Goal: Information Seeking & Learning: Learn about a topic

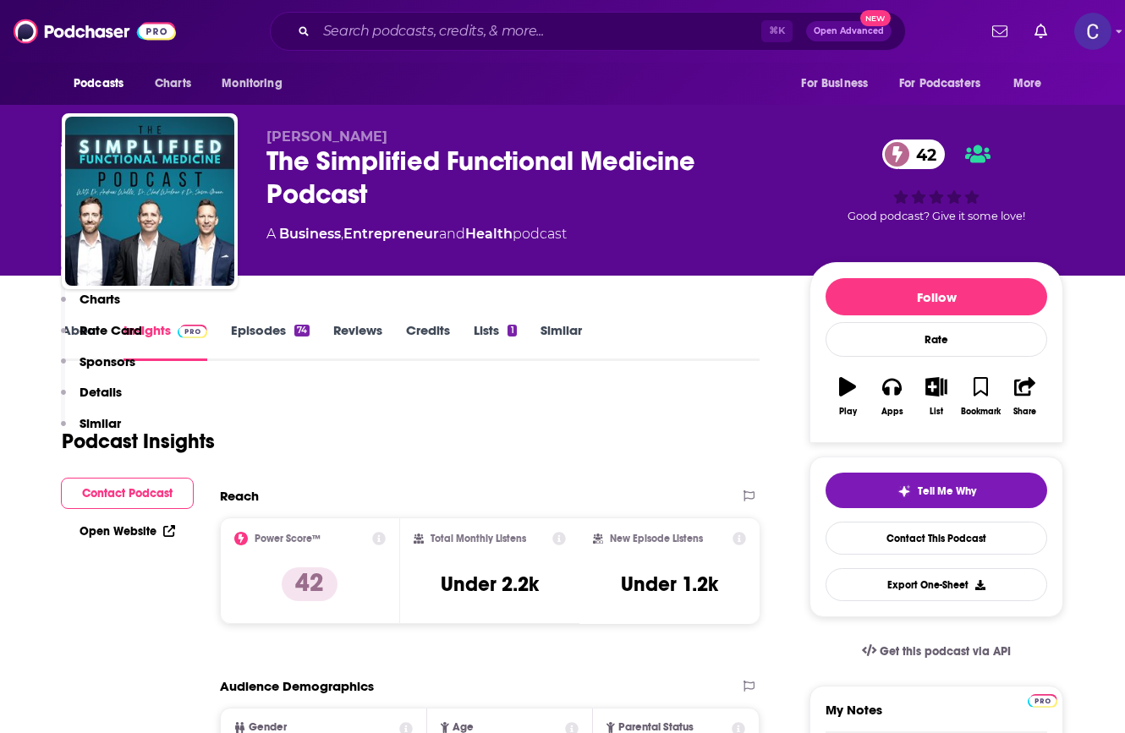
scroll to position [1041, 0]
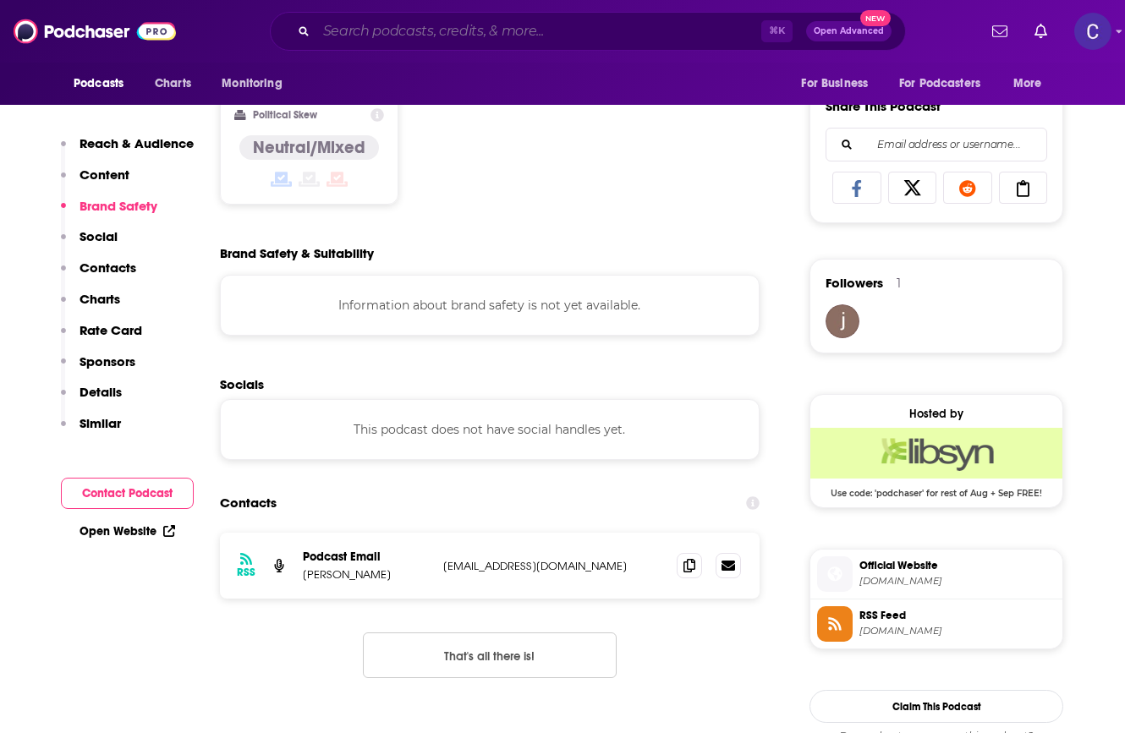
click at [496, 29] on input "Search podcasts, credits, & more..." at bounding box center [538, 31] width 445 height 27
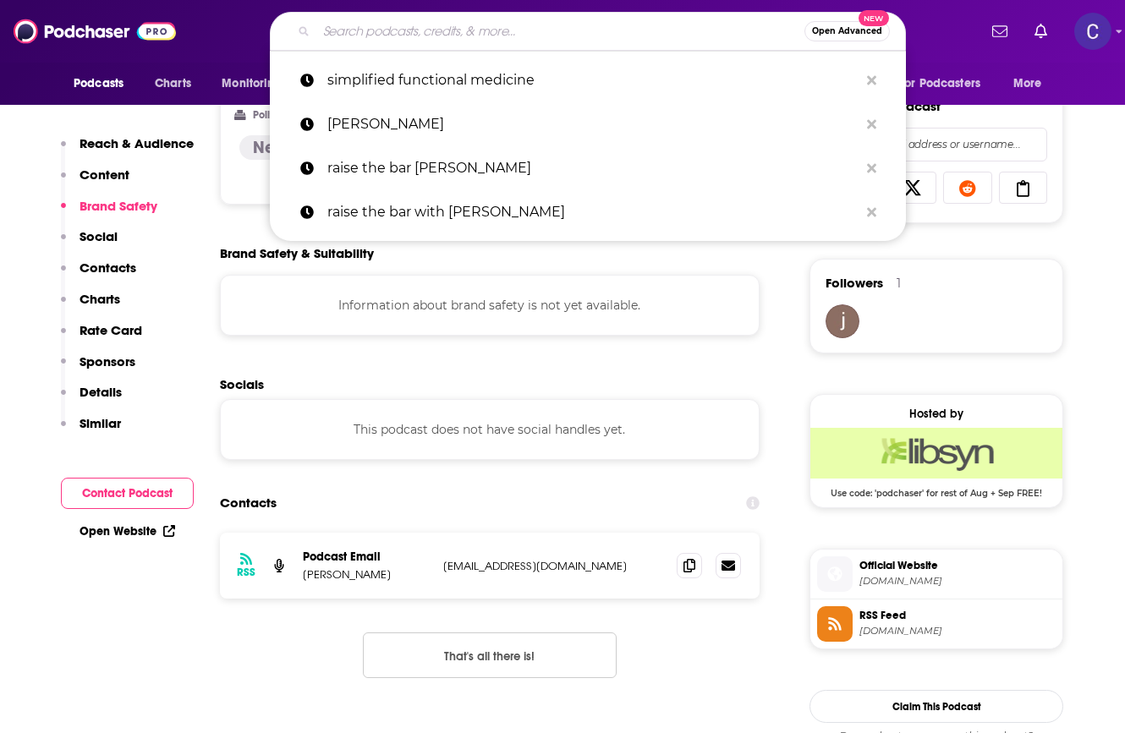
type input "a"
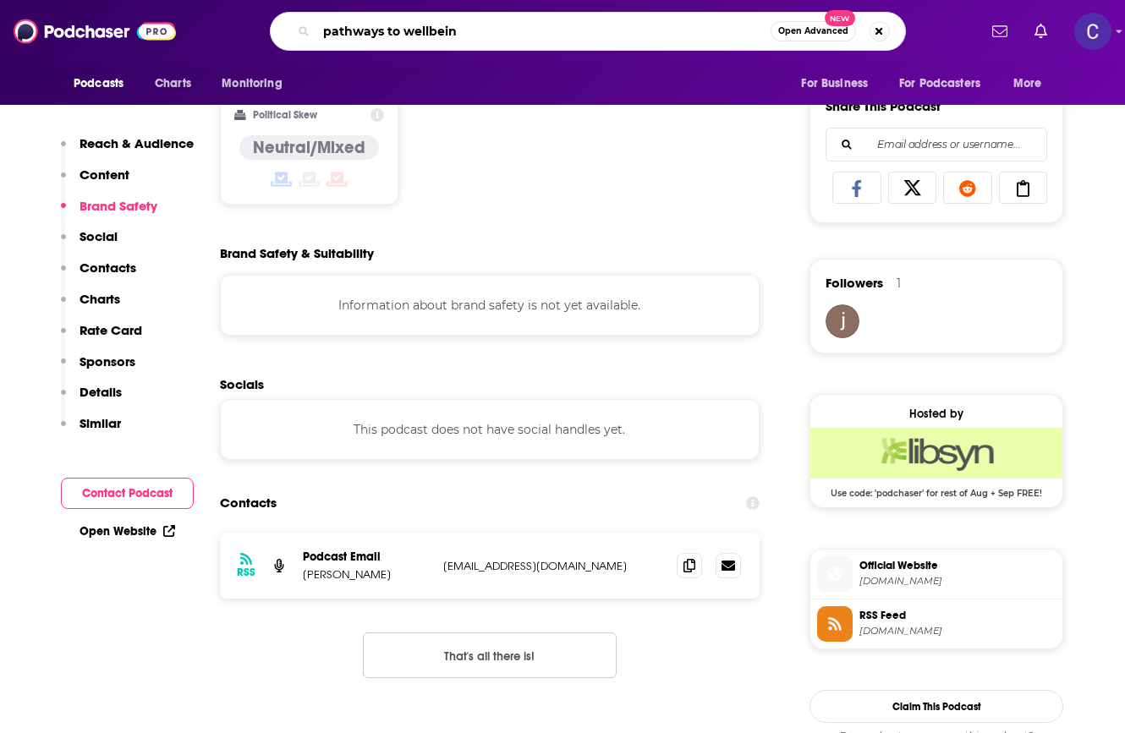
type input "pathways to wellbeing"
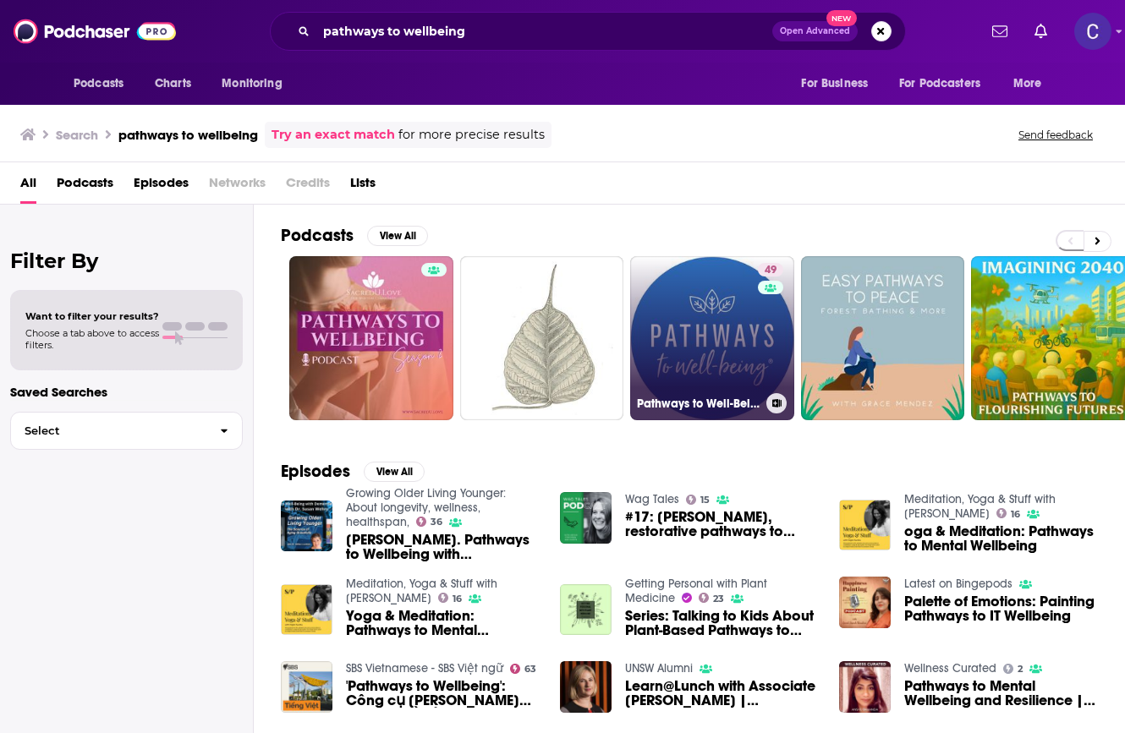
click at [694, 382] on link "49 Pathways to Well-Being" at bounding box center [712, 338] width 164 height 164
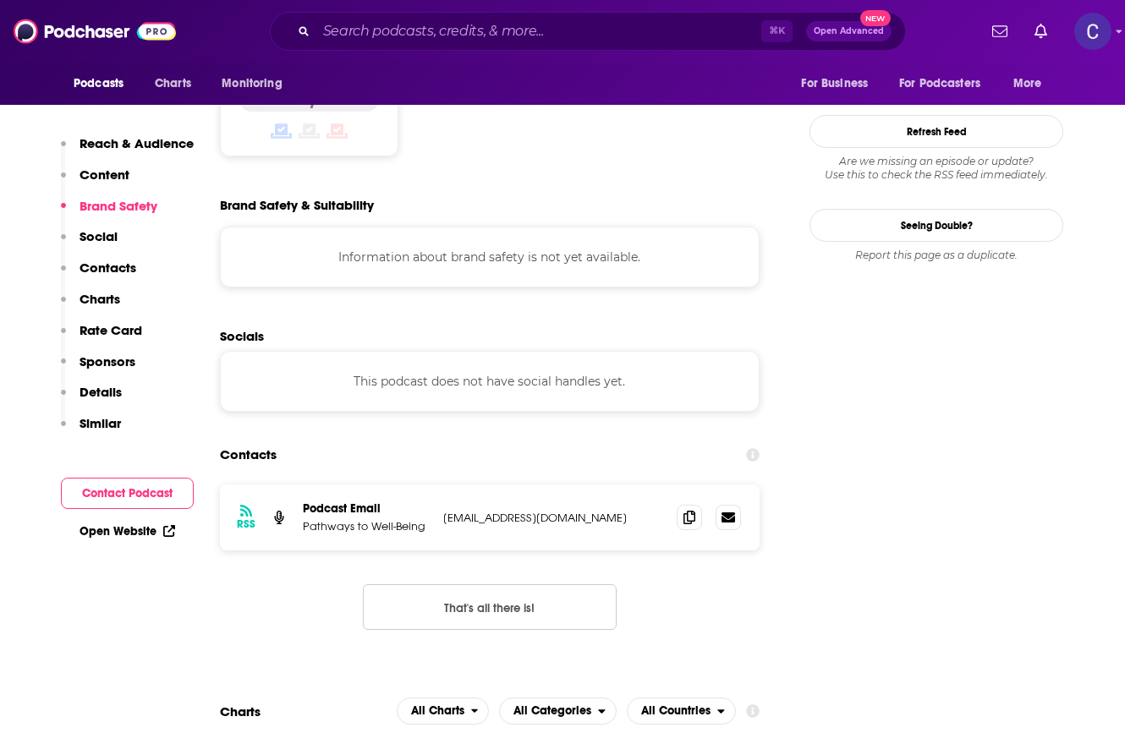
scroll to position [1476, 0]
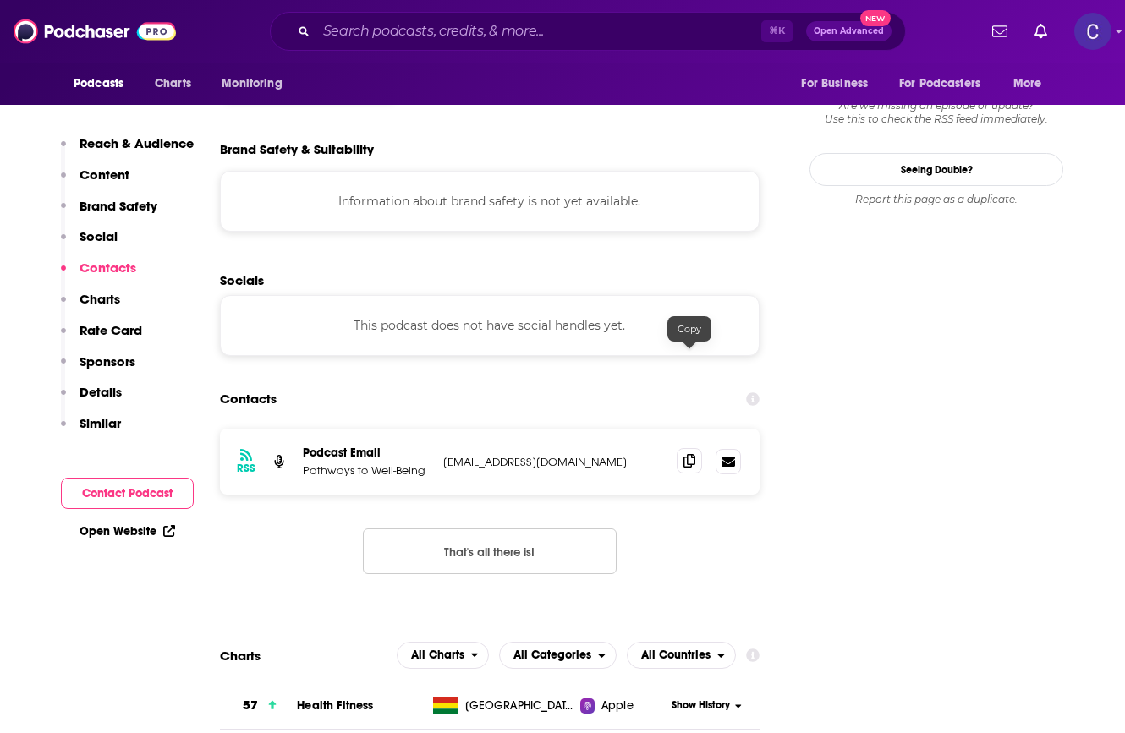
click at [690, 454] on icon at bounding box center [690, 461] width 12 height 14
click at [404, 31] on input "Search podcasts, credits, & more..." at bounding box center [538, 31] width 445 height 27
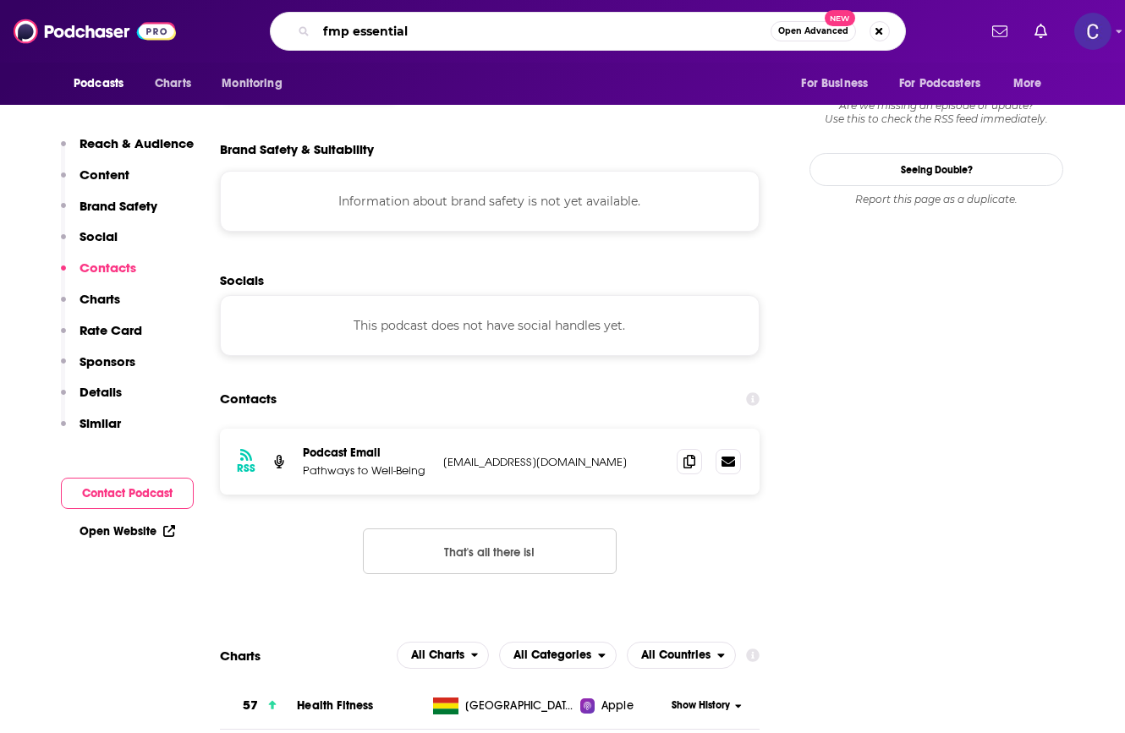
type input "fmp essentials"
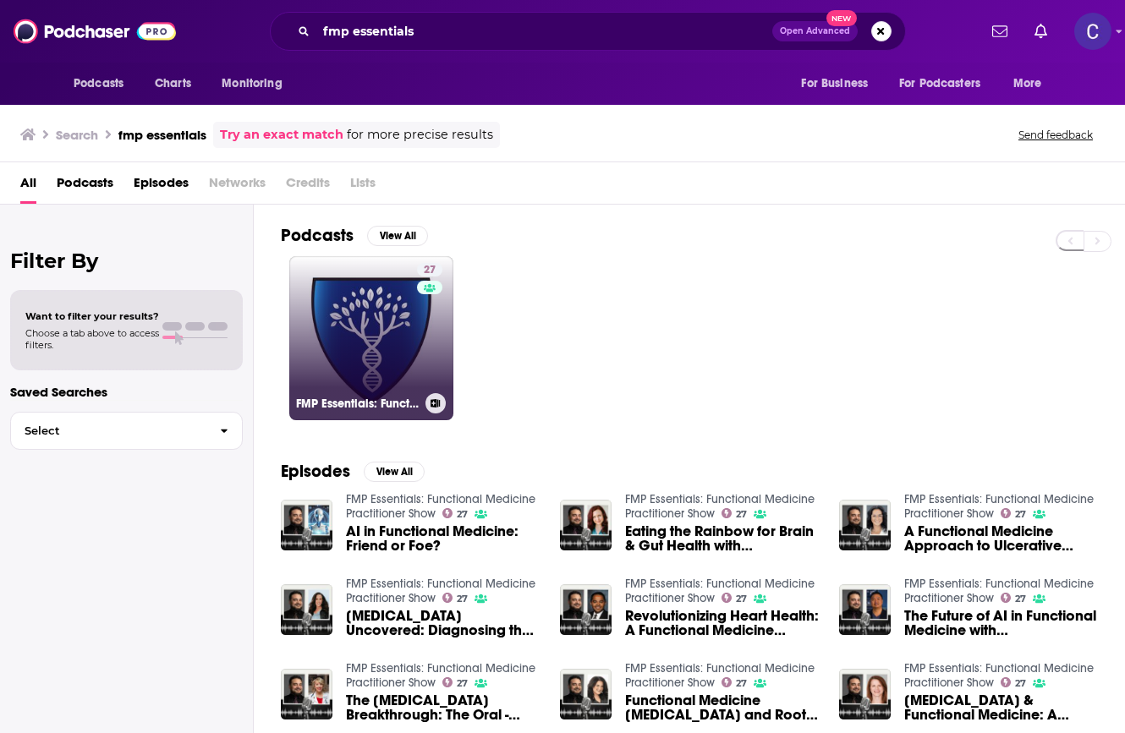
click at [330, 370] on link "27 FMP Essentials: Functional Medicine Practitioner Show" at bounding box center [371, 338] width 164 height 164
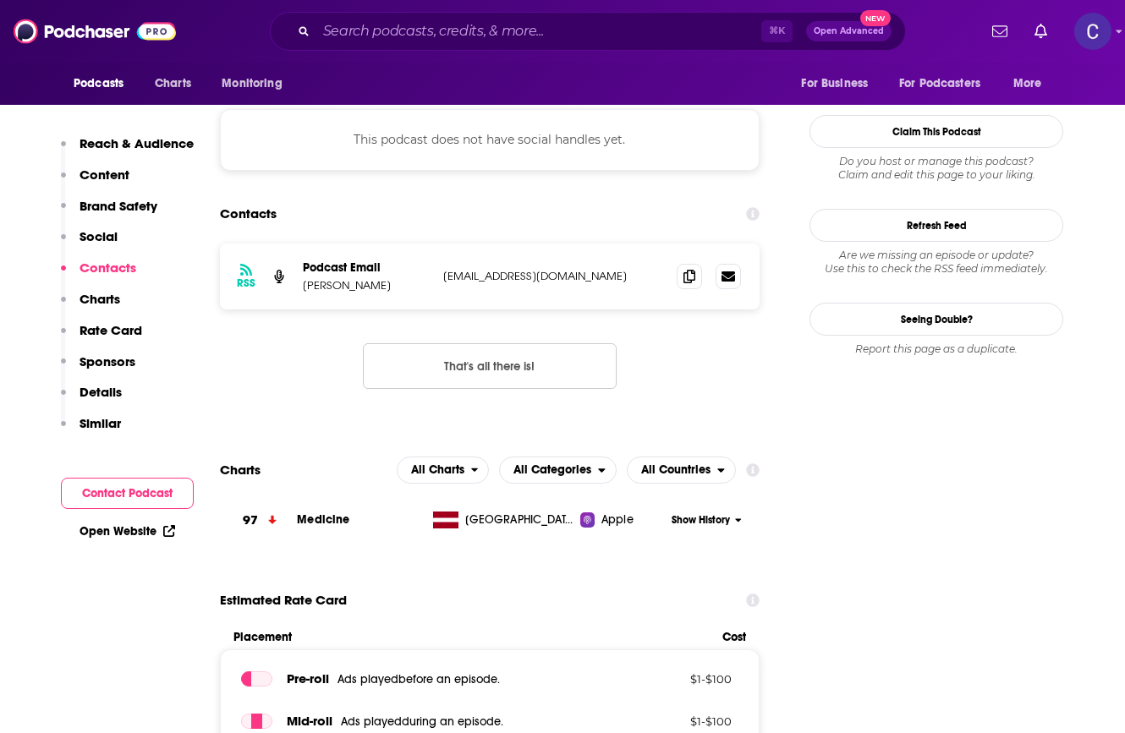
scroll to position [1328, 0]
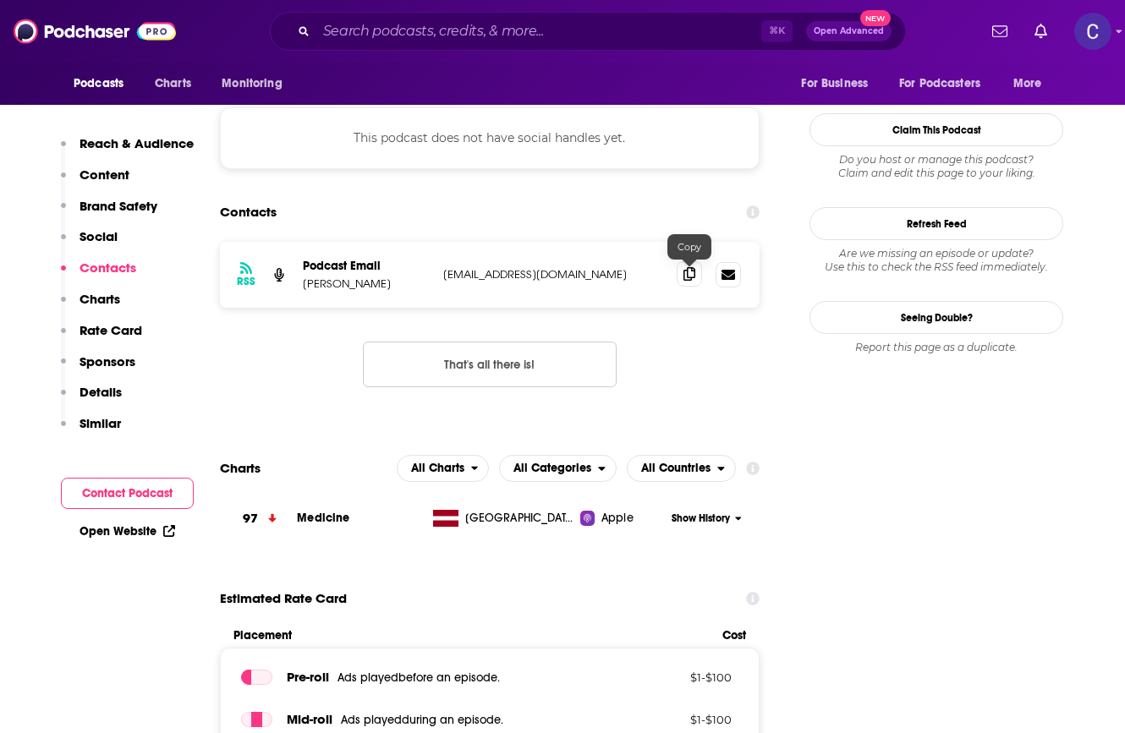
click at [695, 285] on span at bounding box center [689, 273] width 25 height 25
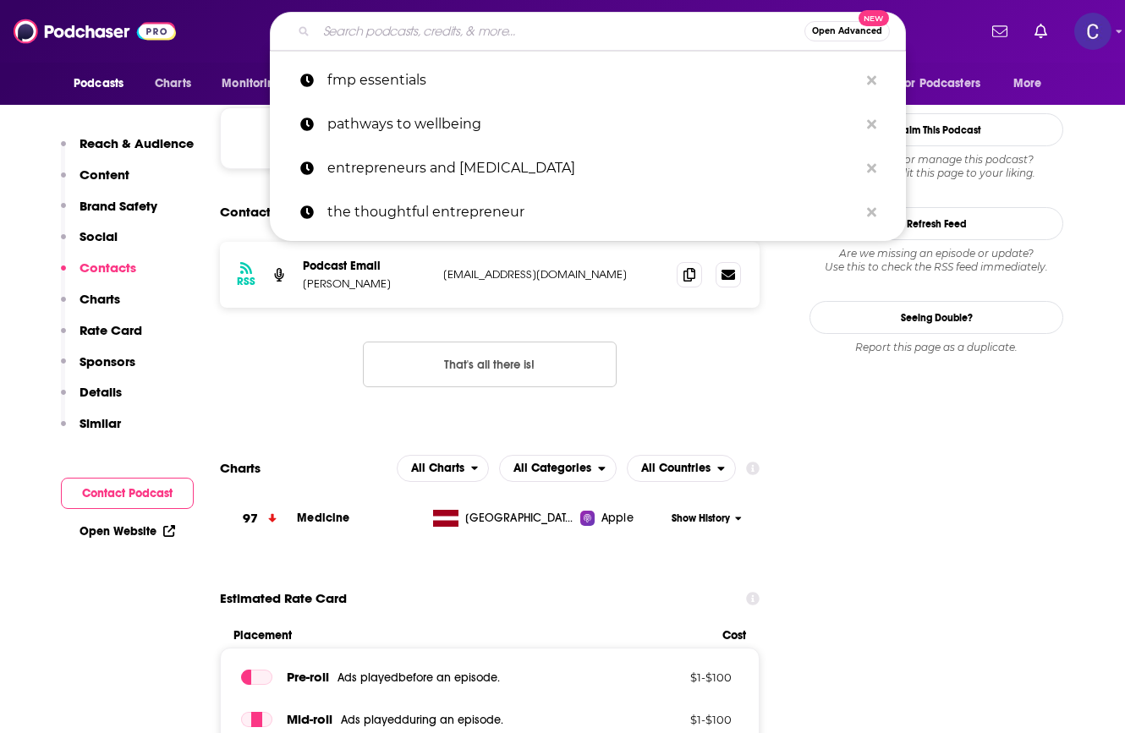
click at [486, 36] on input "Search podcasts, credits, & more..." at bounding box center [560, 31] width 488 height 27
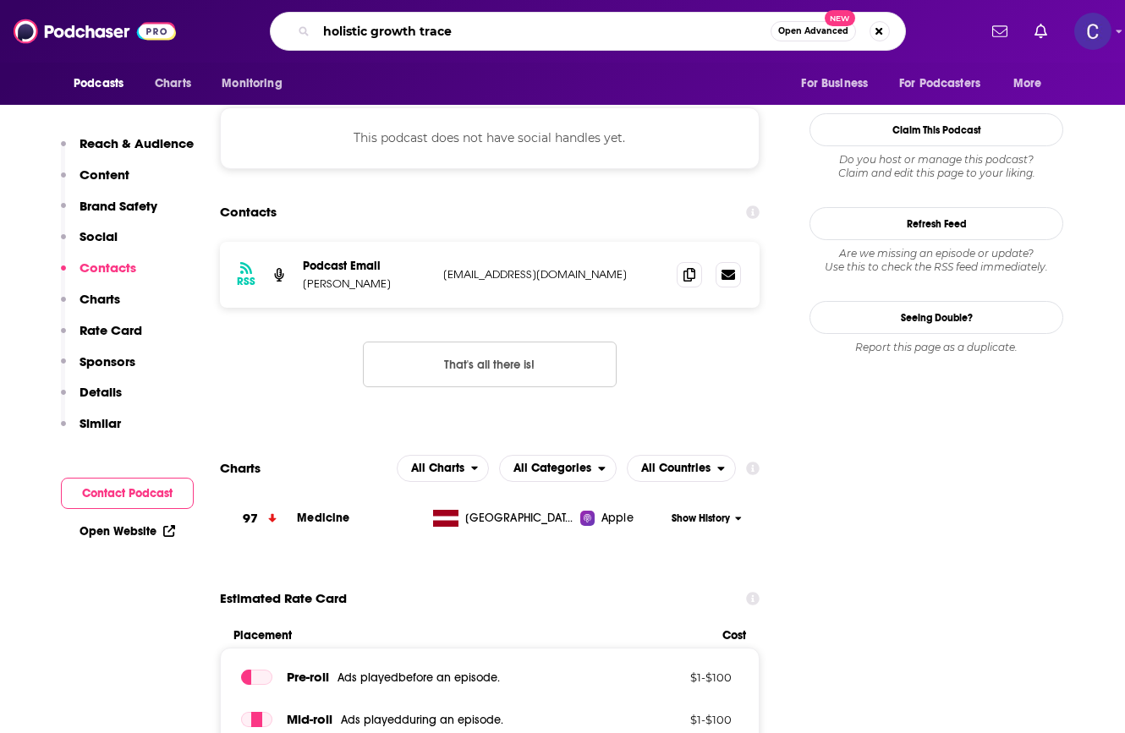
type input "holistic growth [PERSON_NAME]"
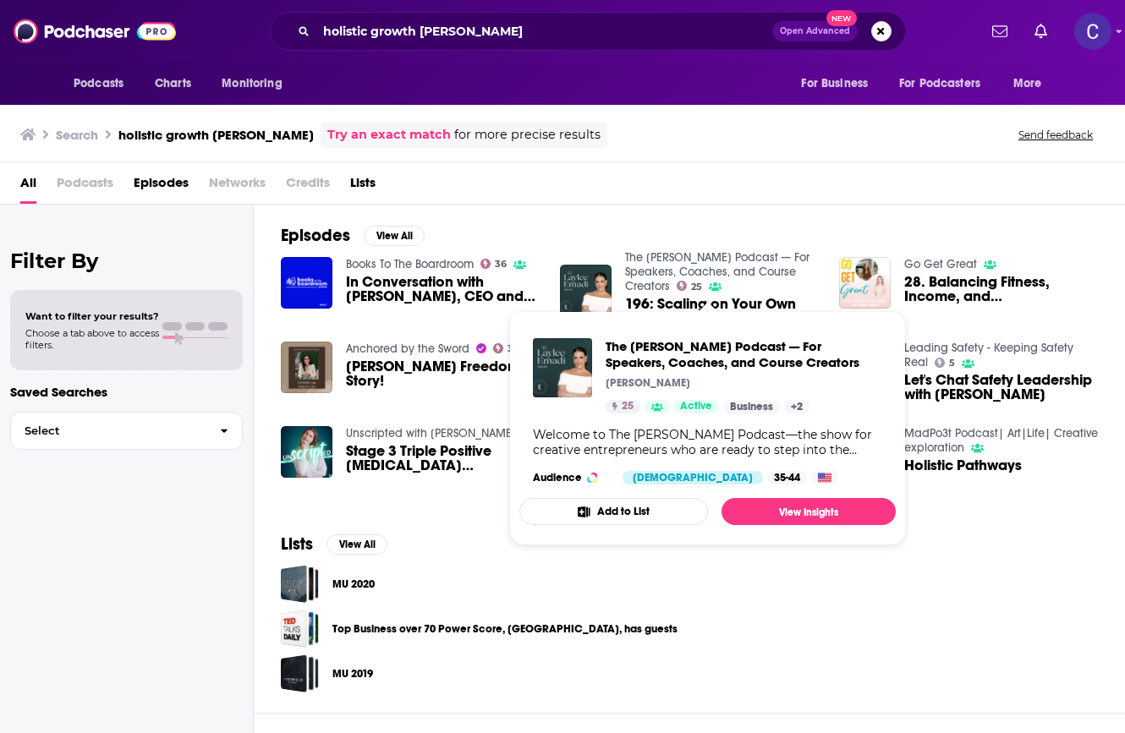
click at [648, 274] on link "The [PERSON_NAME] Podcast — For Speakers, Coaches, and Course Creators" at bounding box center [717, 271] width 184 height 43
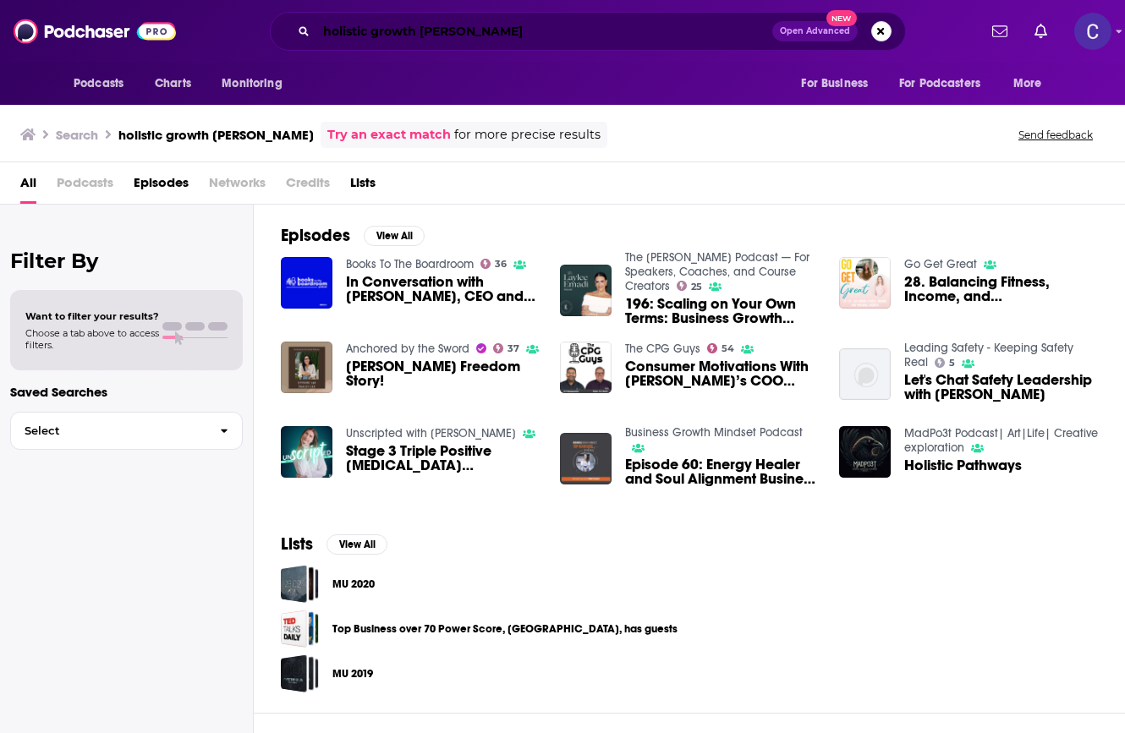
click at [448, 35] on input "holistic growth [PERSON_NAME]" at bounding box center [544, 31] width 456 height 27
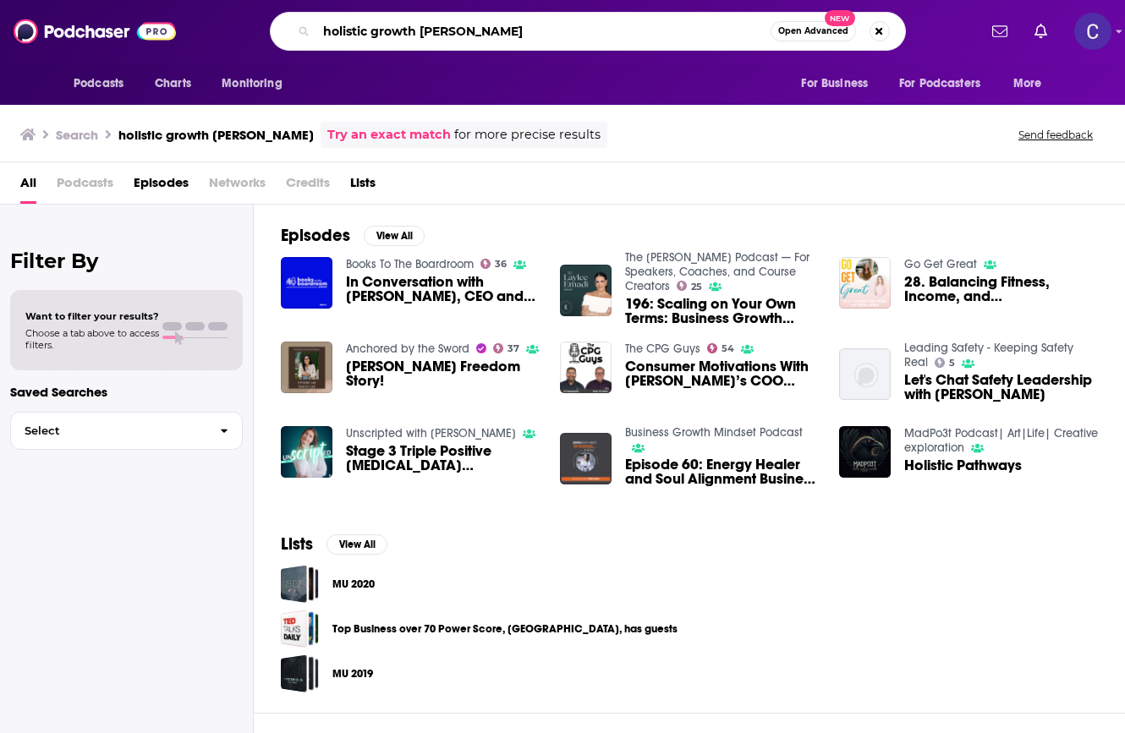
click at [448, 35] on input "holistic growth [PERSON_NAME]" at bounding box center [543, 31] width 454 height 27
click at [530, 16] on div "holistic growth [PERSON_NAME] Open Advanced New" at bounding box center [588, 31] width 636 height 39
click at [513, 30] on input "holistic growth [PERSON_NAME]" at bounding box center [543, 31] width 454 height 27
type input "holistic growth [PERSON_NAME]"
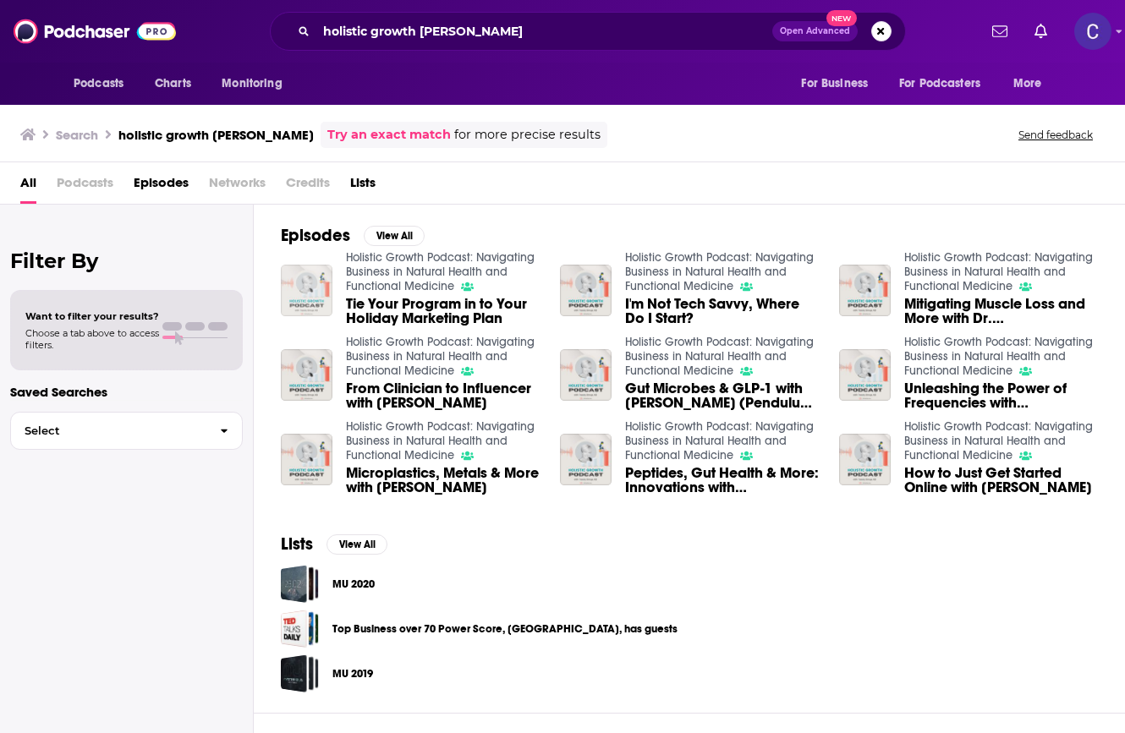
click at [319, 278] on img "Tie Your Program in to Your Holiday Marketing Plan" at bounding box center [307, 291] width 52 height 52
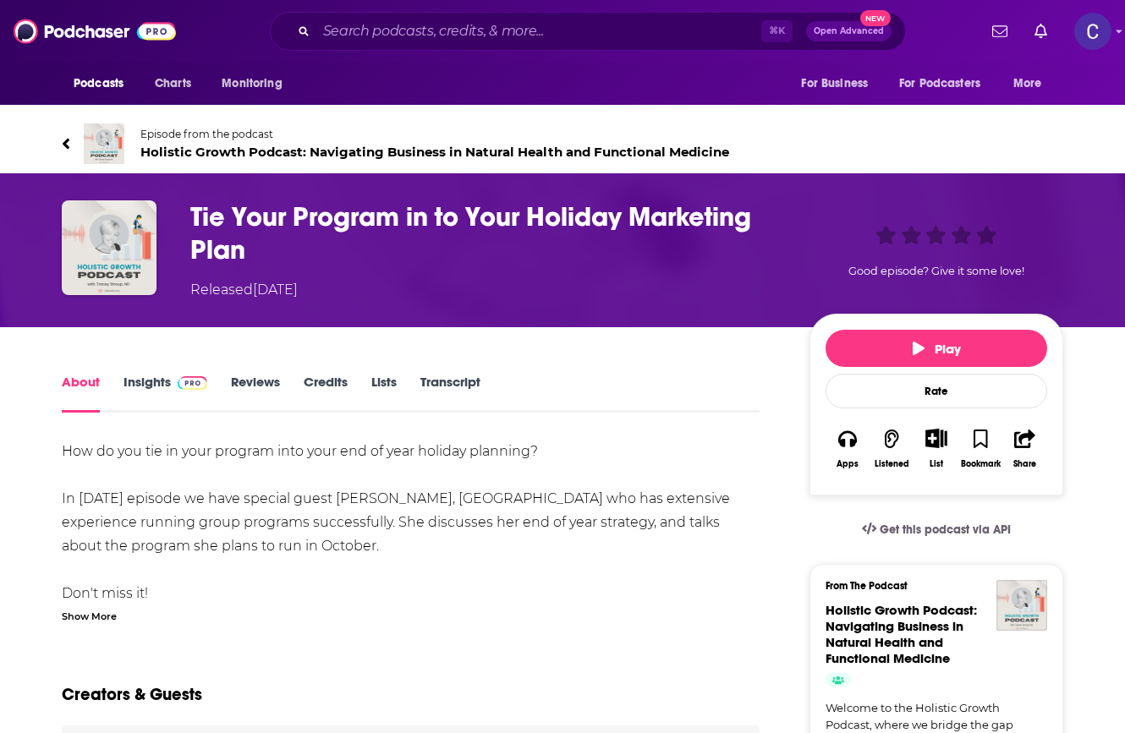
click at [139, 382] on link "Insights" at bounding box center [166, 393] width 84 height 39
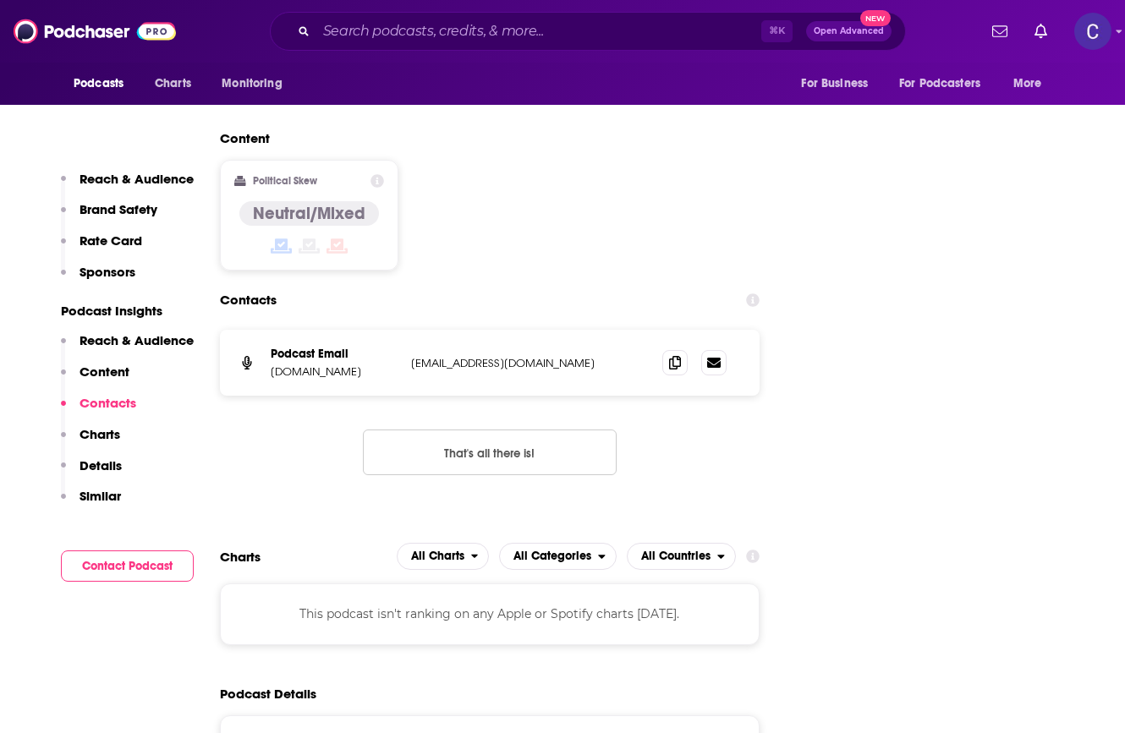
scroll to position [1910, 0]
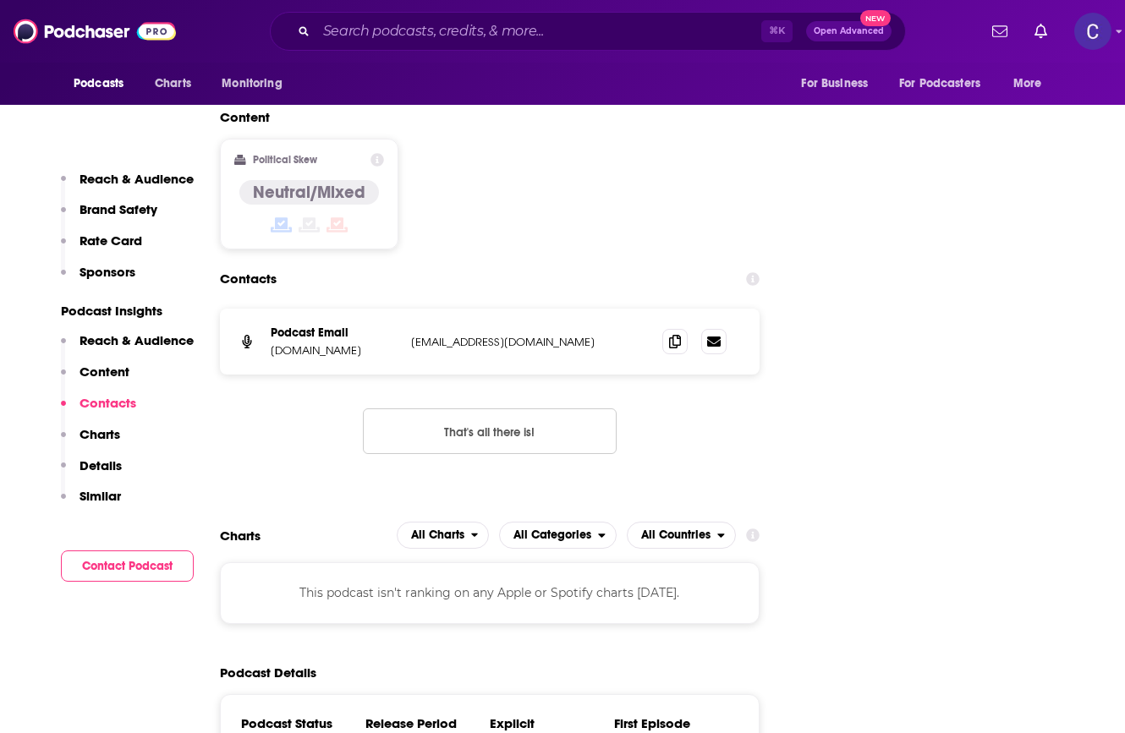
click at [691, 349] on div at bounding box center [694, 341] width 64 height 25
click at [672, 346] on icon at bounding box center [675, 341] width 12 height 14
click at [487, 24] on input "Search podcasts, credits, & more..." at bounding box center [538, 31] width 445 height 27
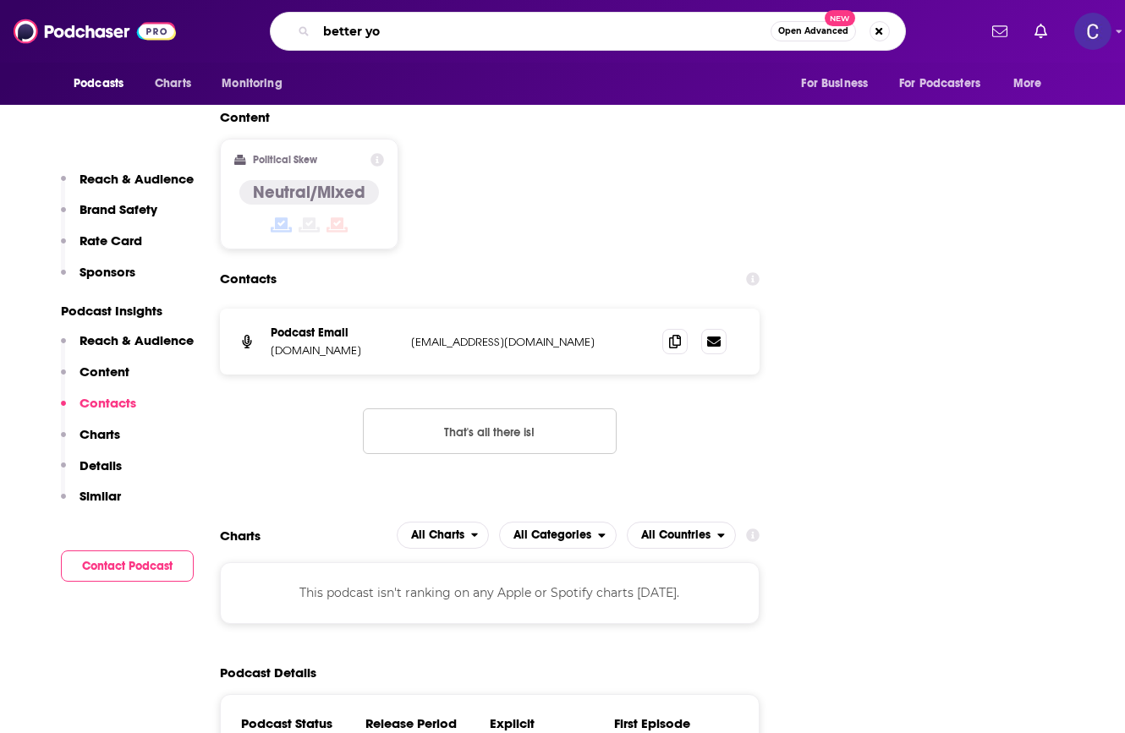
type input "better [PERSON_NAME]"
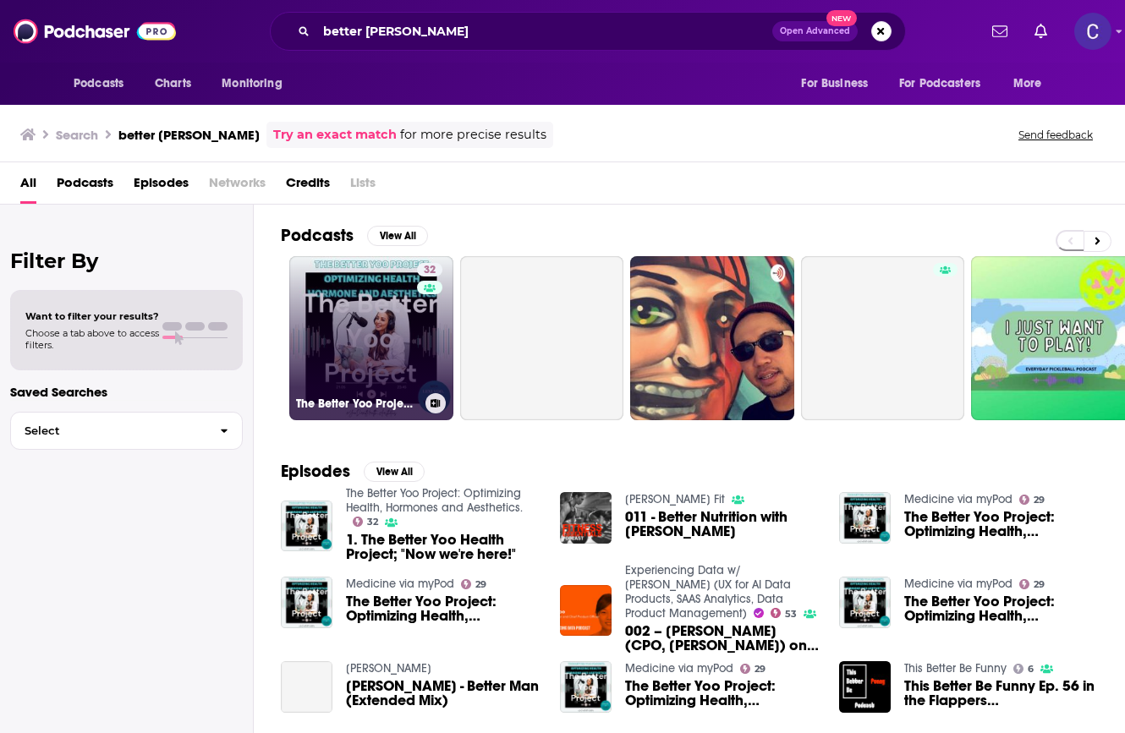
click at [362, 316] on link "32 The Better Yoo Project: Optimizing Health, Hormones and Aesthetics." at bounding box center [371, 338] width 164 height 164
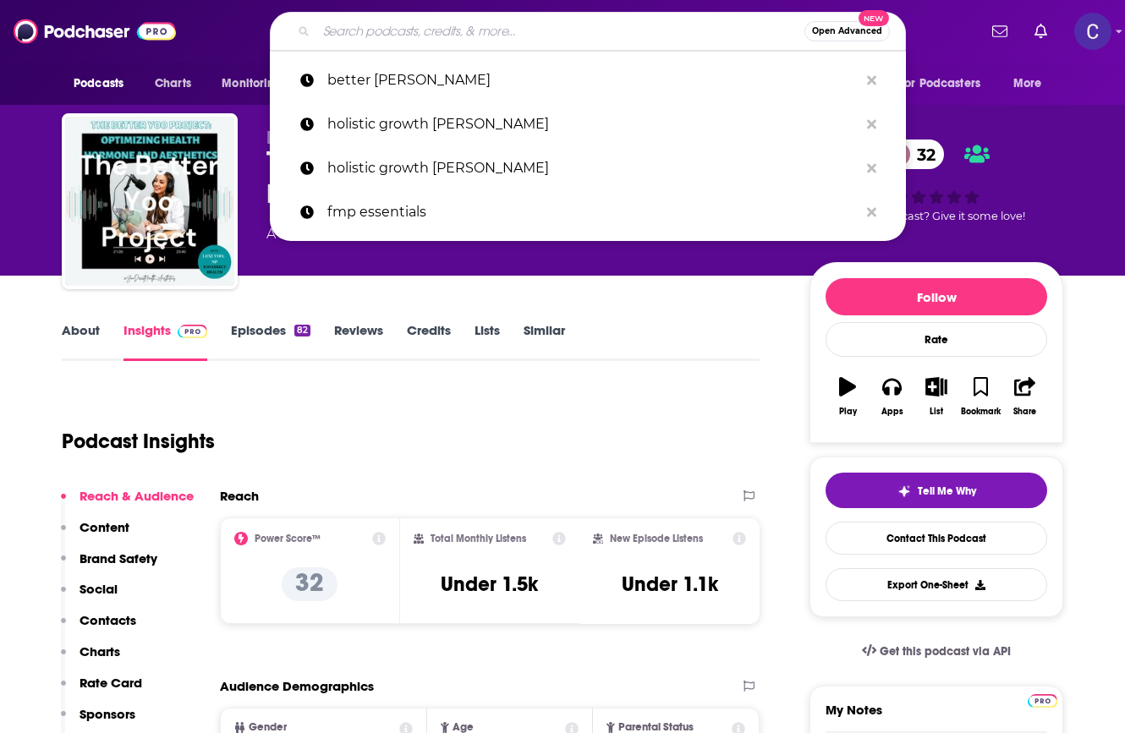
click at [462, 34] on input "Search podcasts, credits, & more..." at bounding box center [560, 31] width 488 height 27
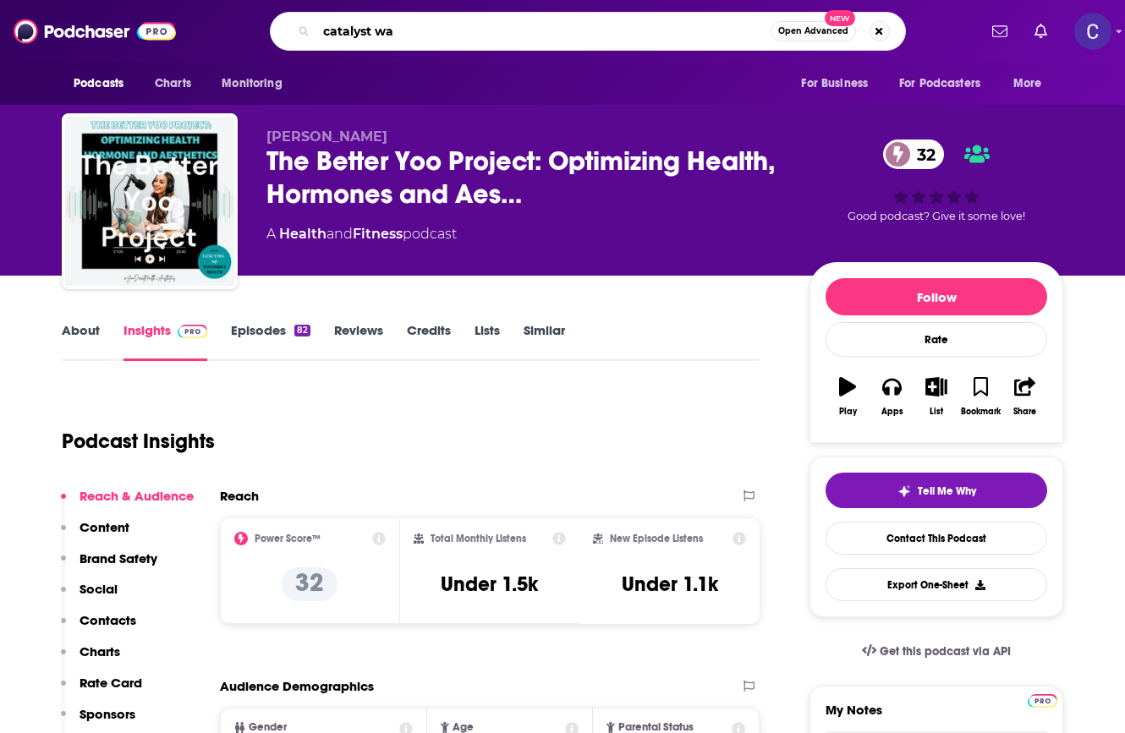
type input "catalyst way"
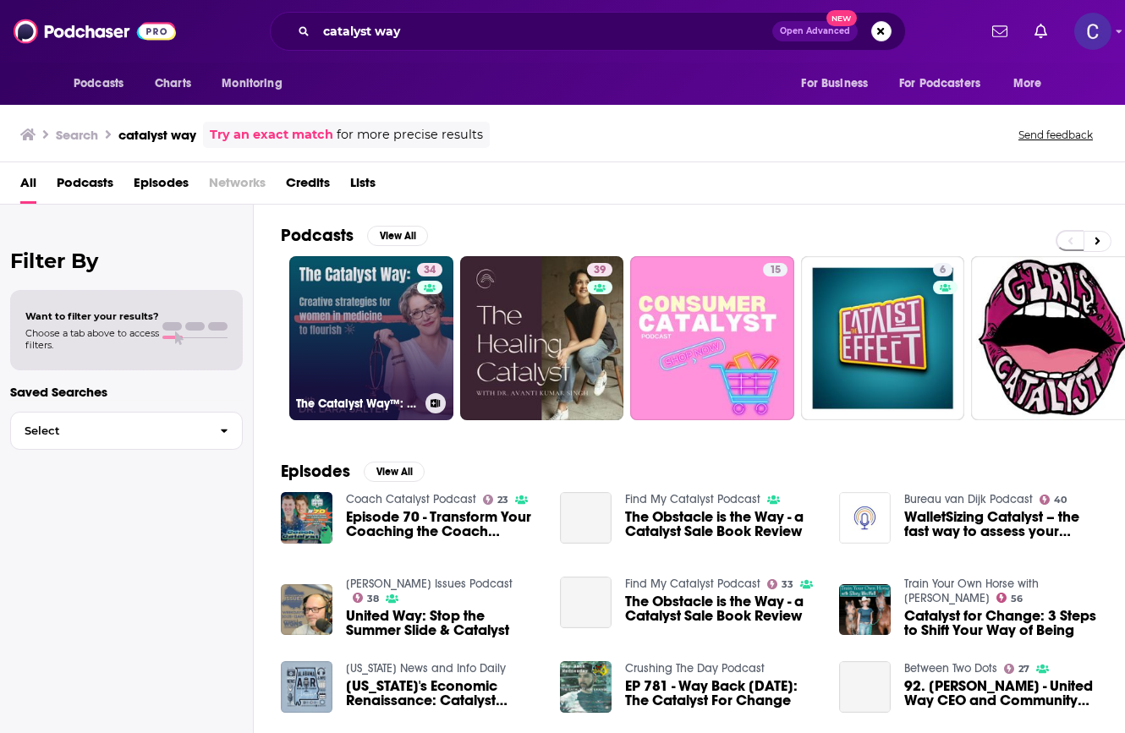
click at [341, 304] on link "34 The Catalyst Way™: Creative Strategies for Women in Medicine to Flourish" at bounding box center [371, 338] width 164 height 164
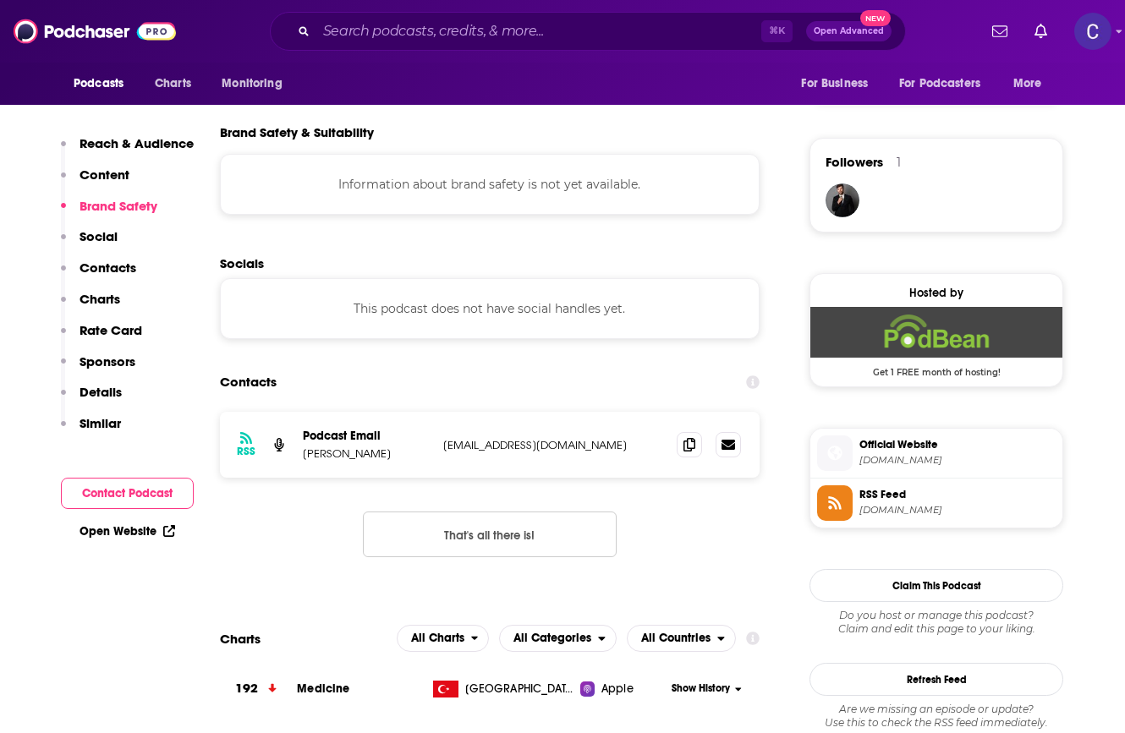
scroll to position [1311, 0]
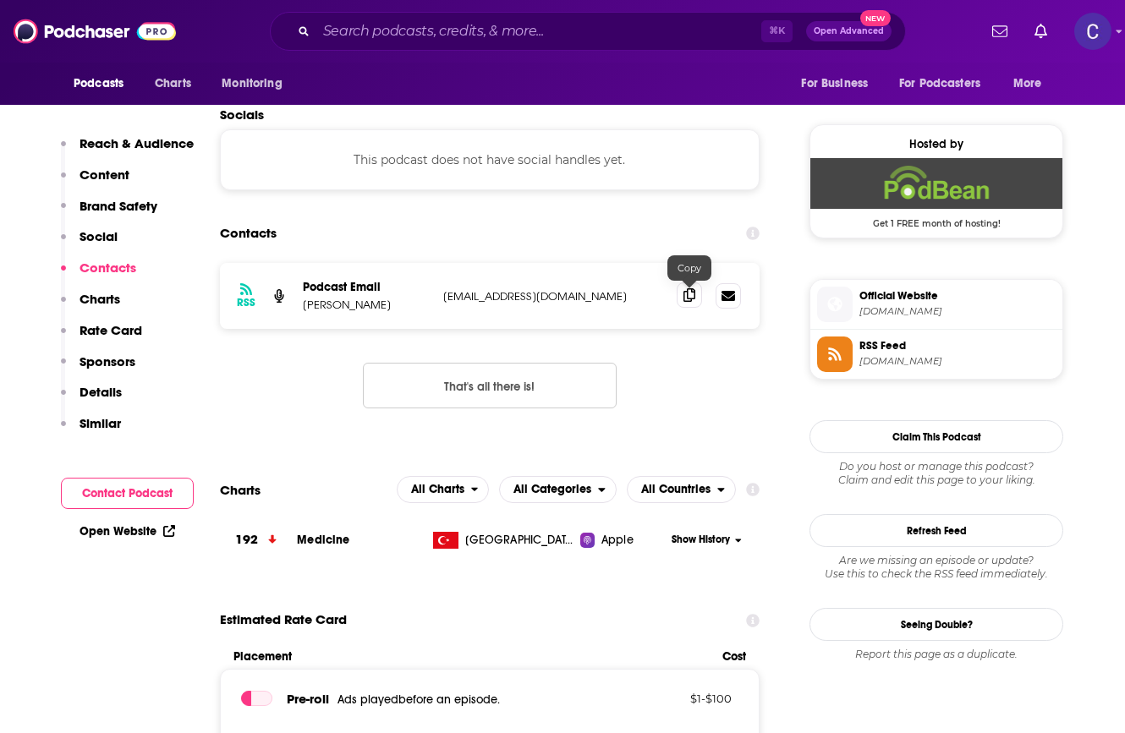
click at [679, 298] on span at bounding box center [689, 295] width 25 height 25
click at [399, 41] on input "Search podcasts, credits, & more..." at bounding box center [538, 31] width 445 height 27
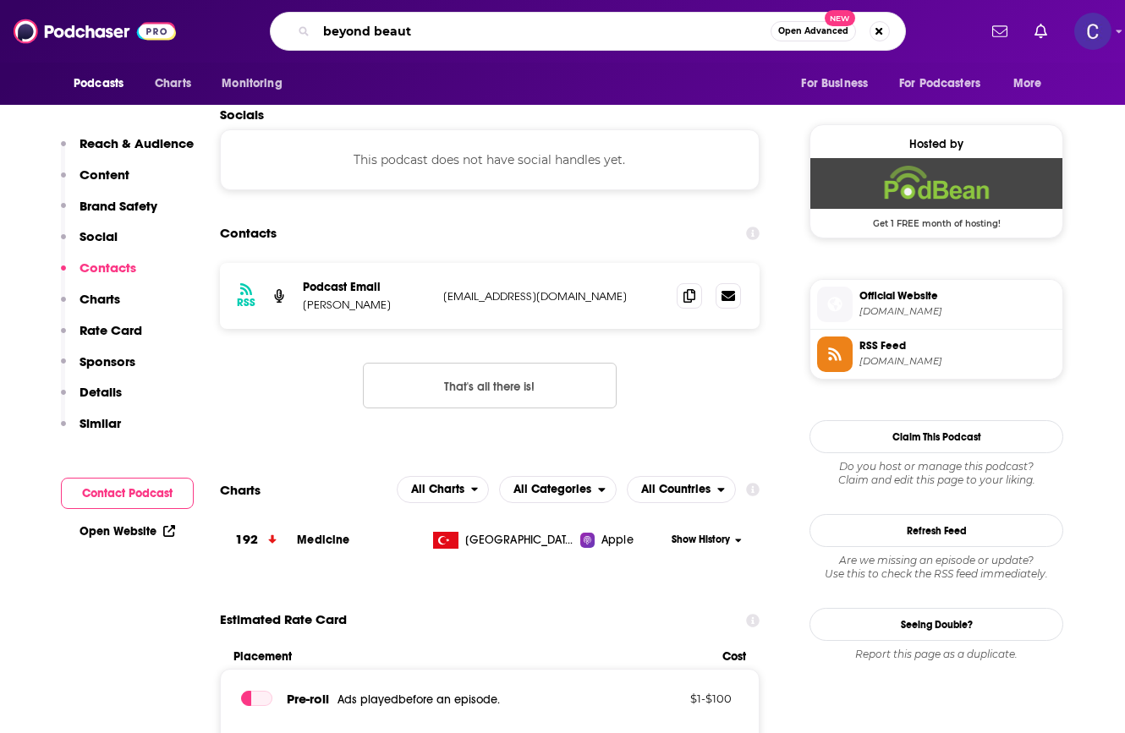
type input "beyond beauty"
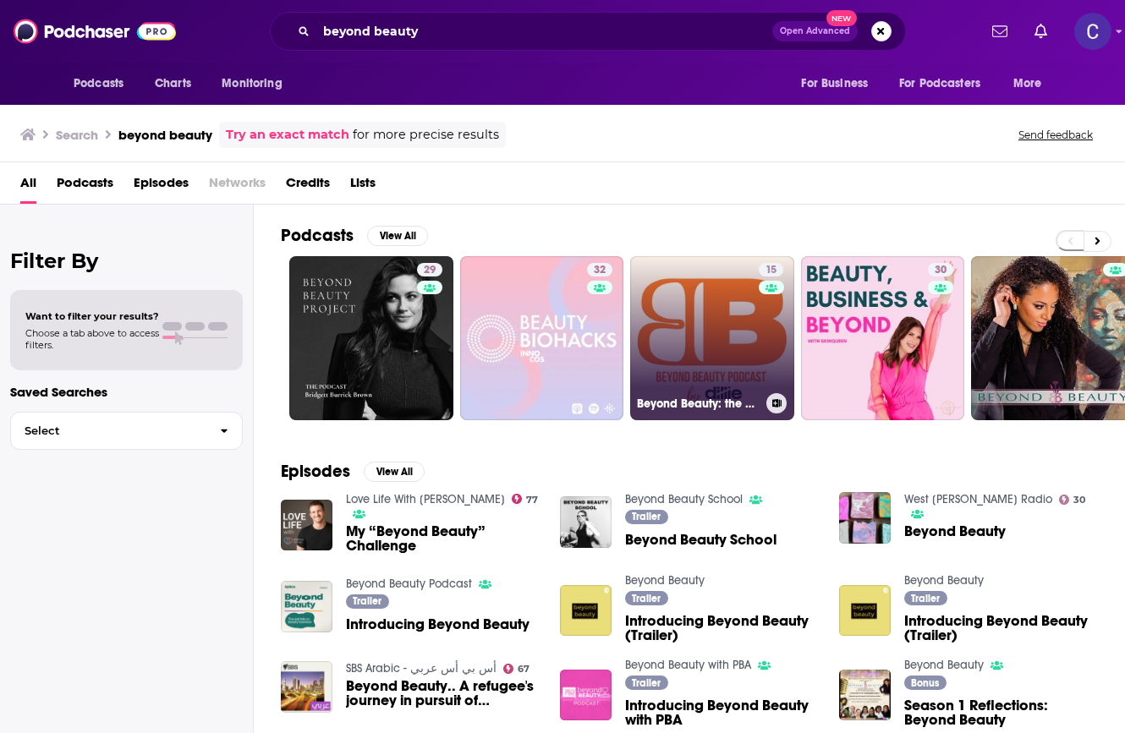
click at [717, 324] on link "15 Beyond Beauty: the business of beauty" at bounding box center [712, 338] width 164 height 164
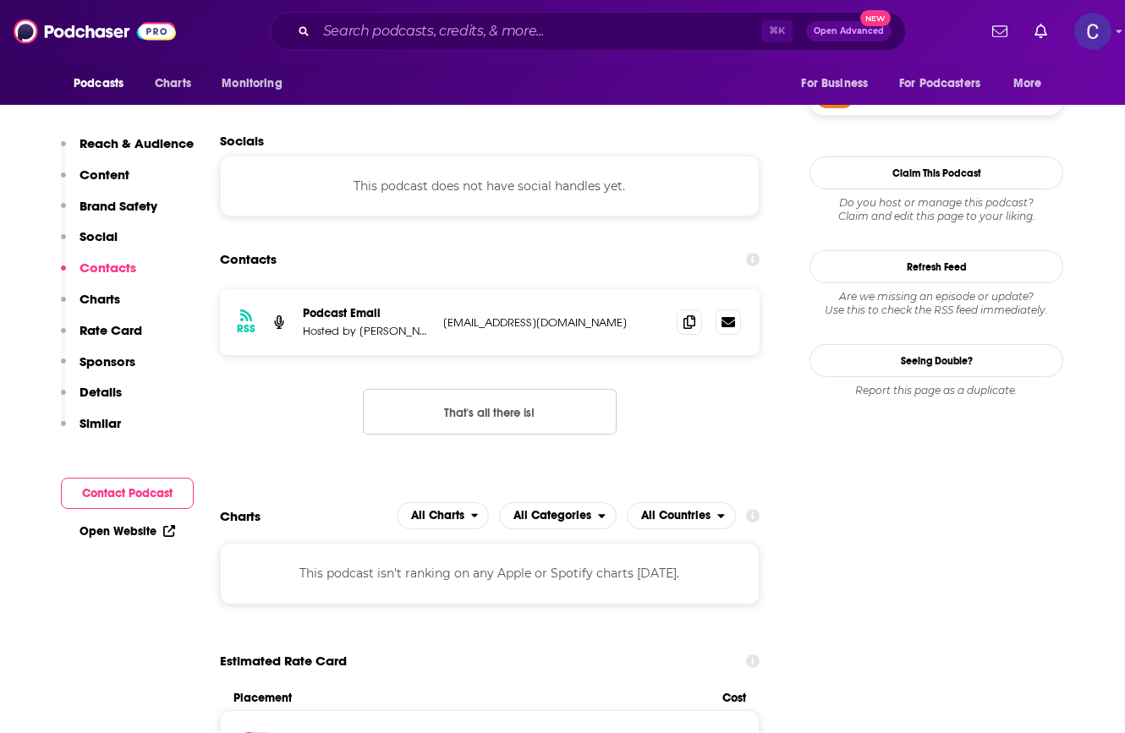
scroll to position [1359, 0]
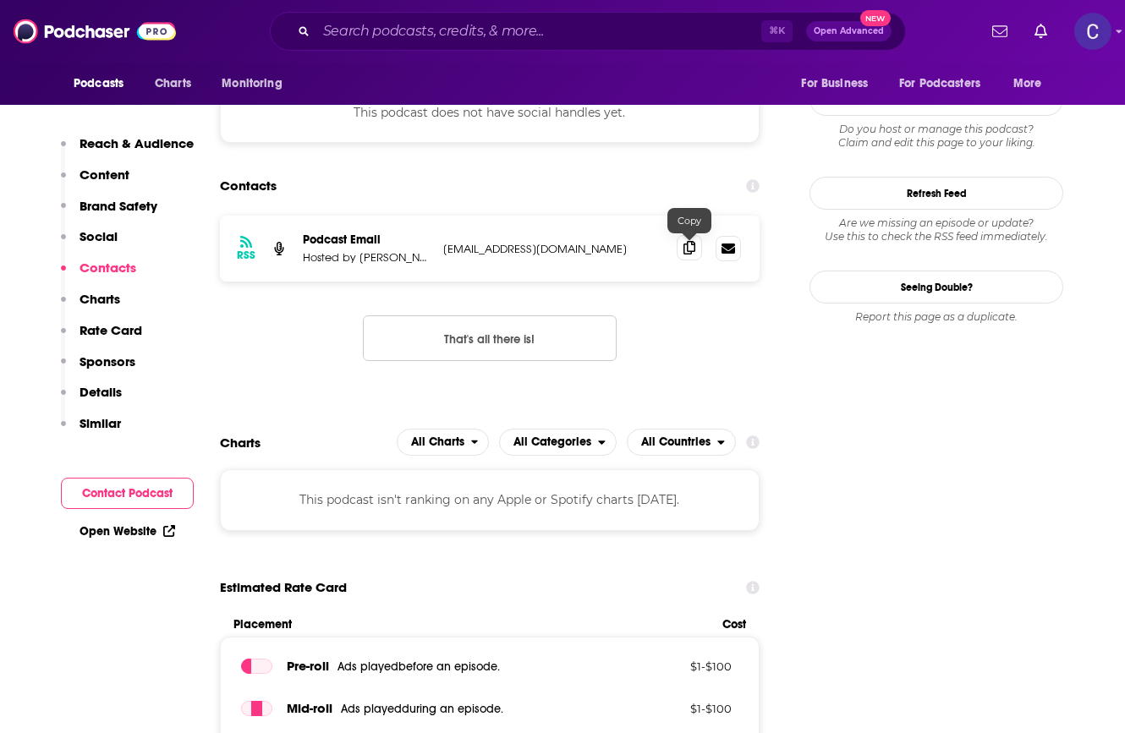
click at [700, 246] on span at bounding box center [689, 247] width 25 height 25
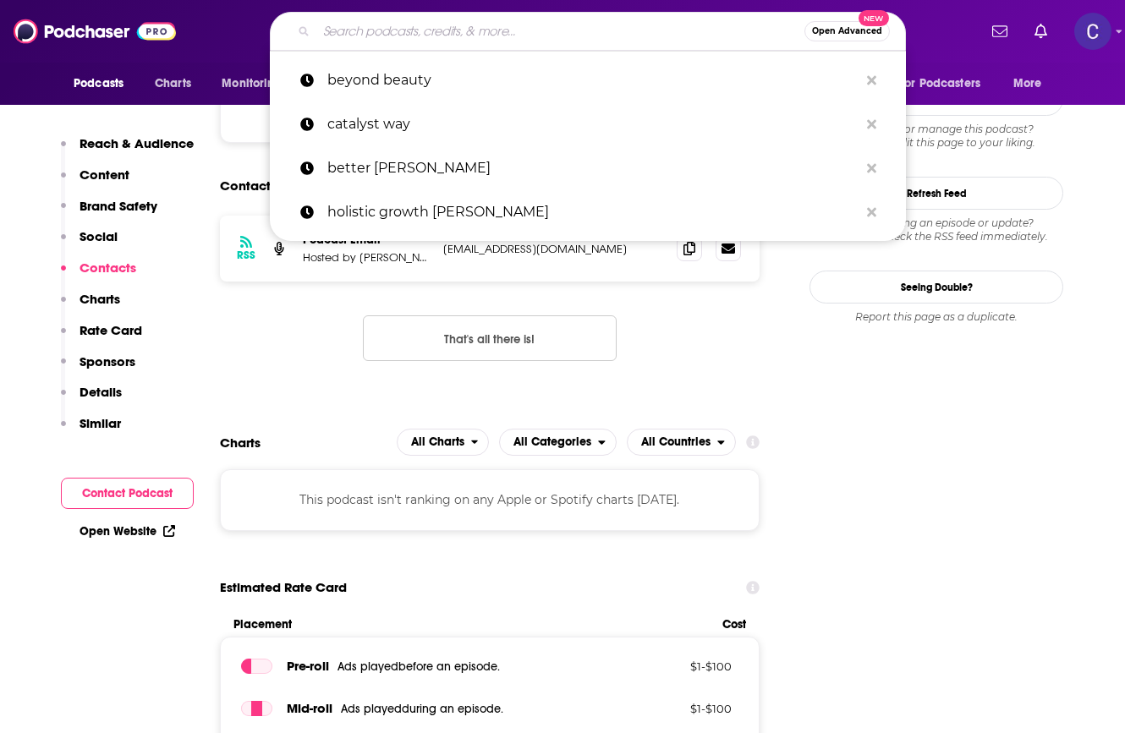
click at [410, 31] on input "Search podcasts, credits, & more..." at bounding box center [560, 31] width 488 height 27
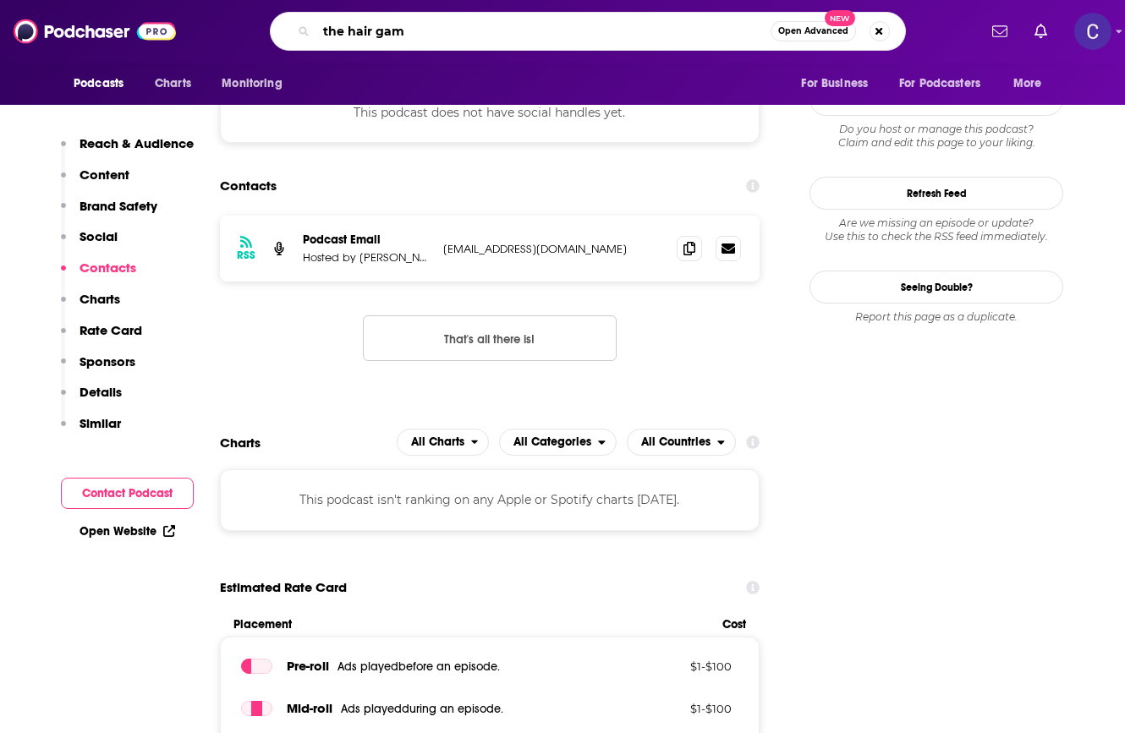
type input "the hair game"
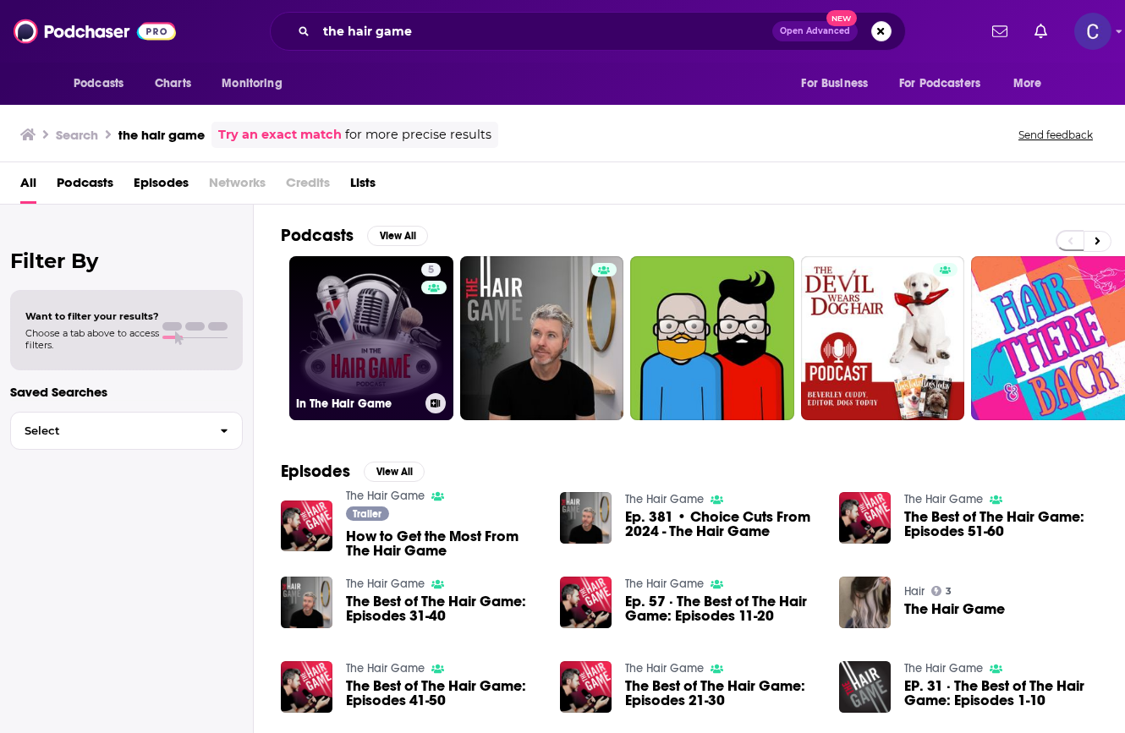
click at [361, 355] on link "5 In The Hair Game" at bounding box center [371, 338] width 164 height 164
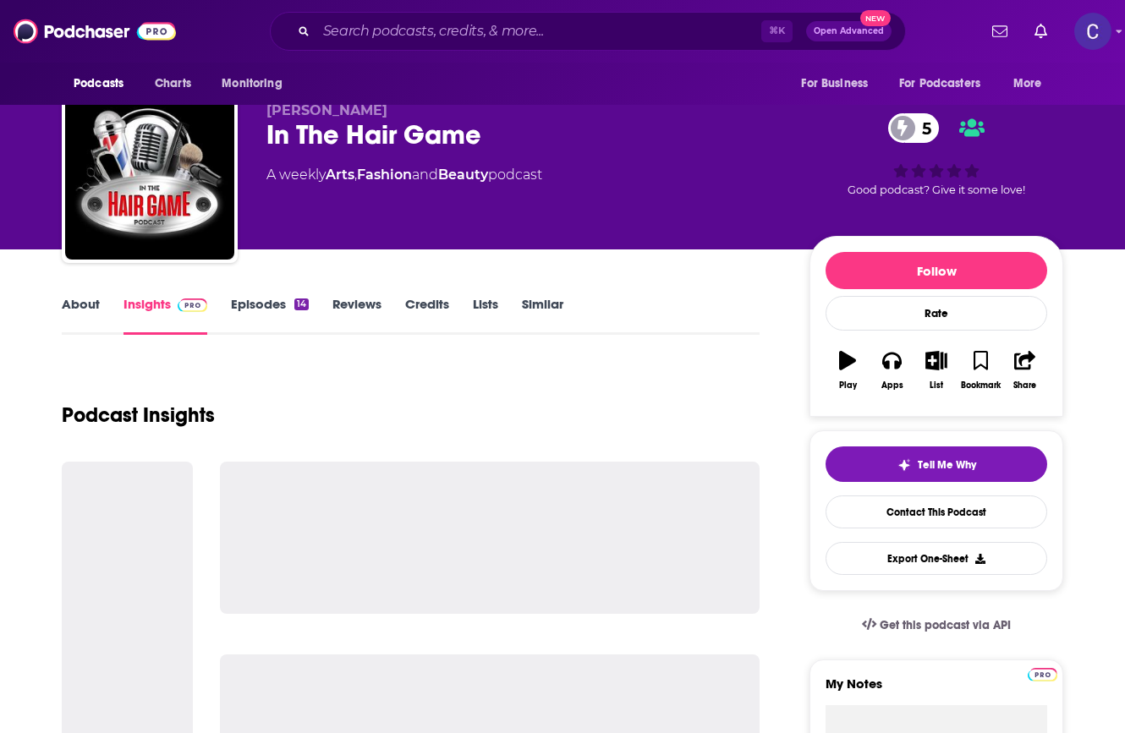
scroll to position [31, 0]
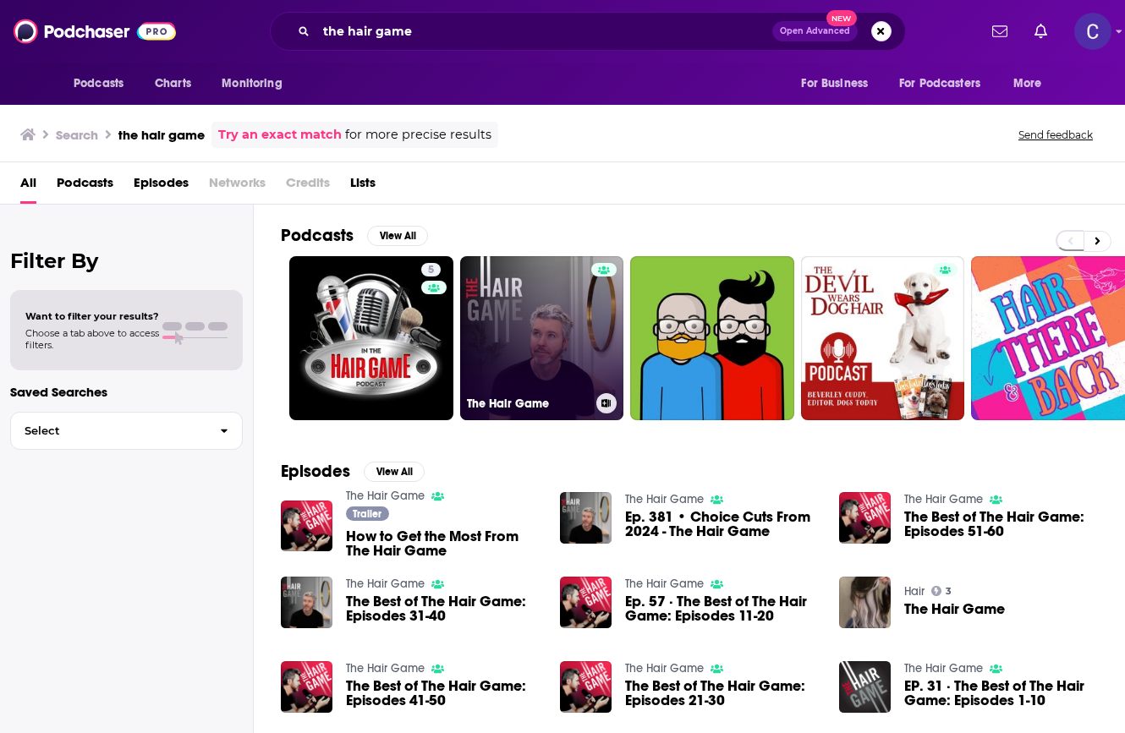
click at [545, 363] on link "The Hair Game" at bounding box center [542, 338] width 164 height 164
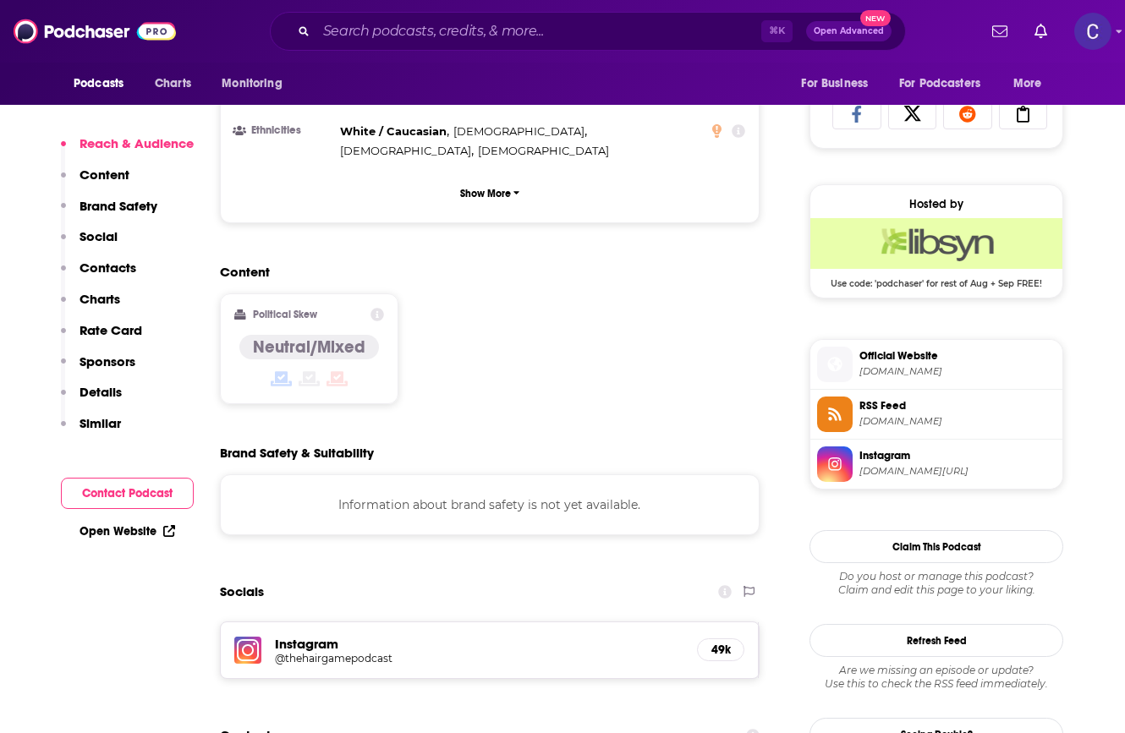
scroll to position [1254, 0]
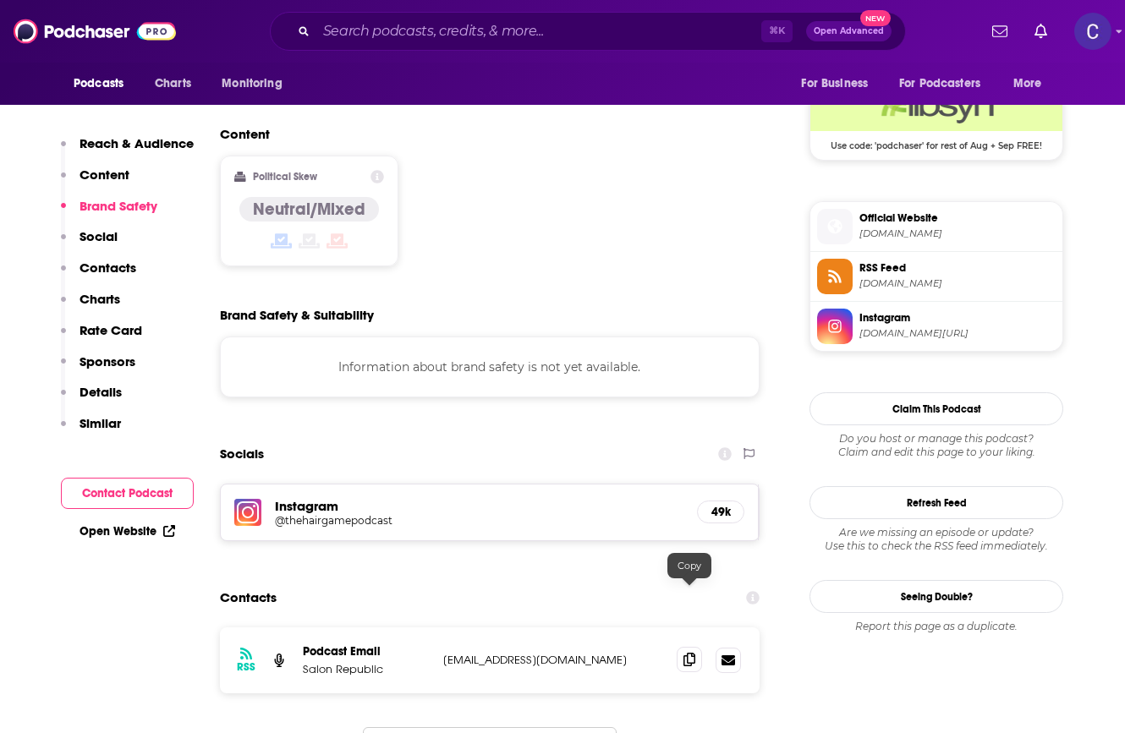
click at [689, 653] on icon at bounding box center [690, 660] width 12 height 14
click at [324, 498] on h5 "Instagram" at bounding box center [479, 506] width 409 height 16
click at [319, 498] on h5 "Instagram" at bounding box center [479, 506] width 409 height 16
click at [226, 485] on div "Instagram @thehairgamepodcast 49k" at bounding box center [490, 513] width 538 height 56
click at [243, 499] on img at bounding box center [247, 512] width 27 height 27
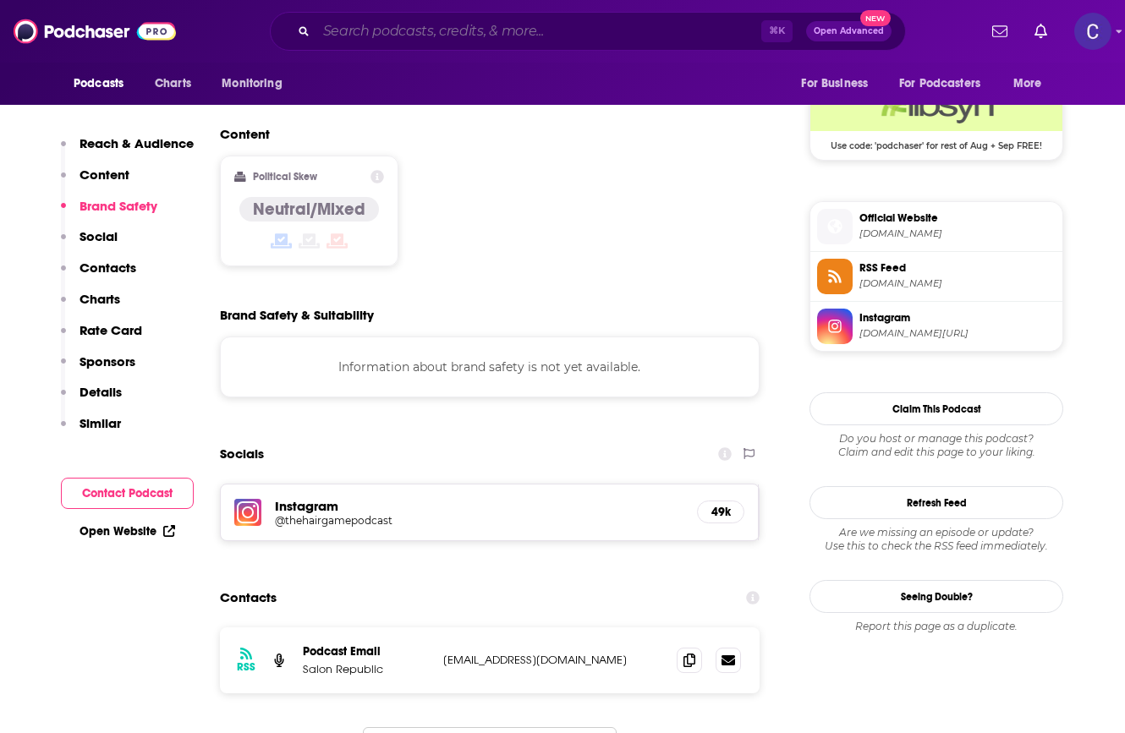
click at [389, 31] on input "Search podcasts, credits, & more..." at bounding box center [538, 31] width 445 height 27
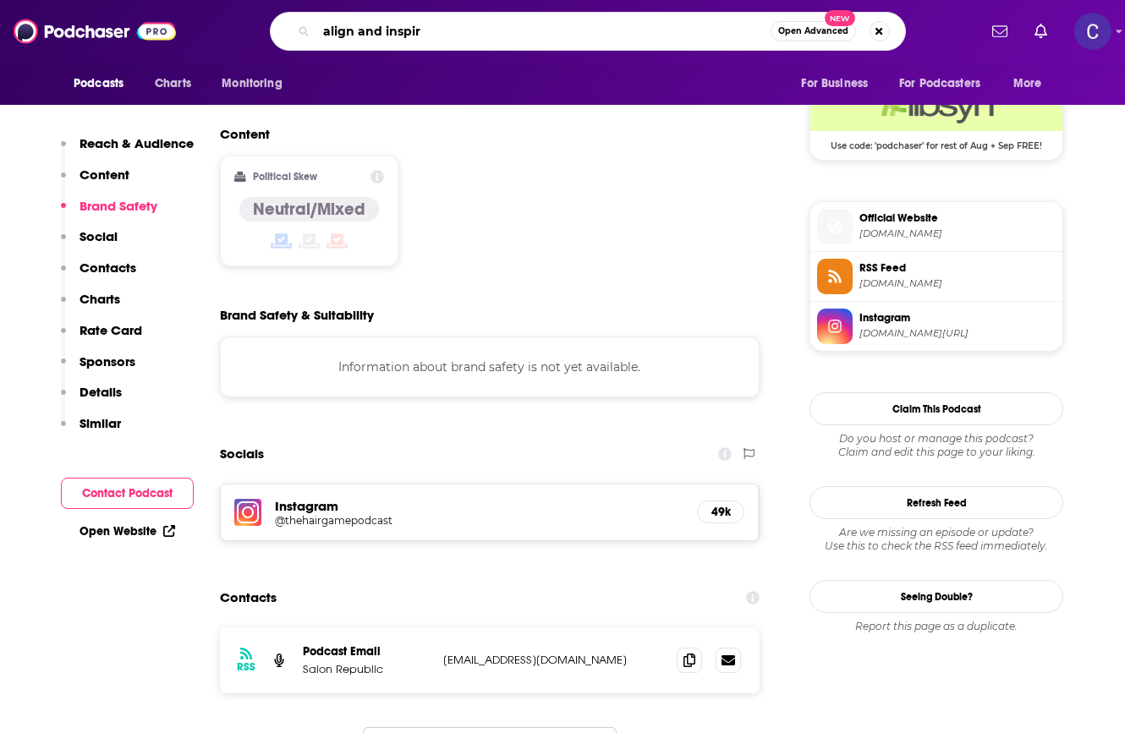
type input "align and inspire"
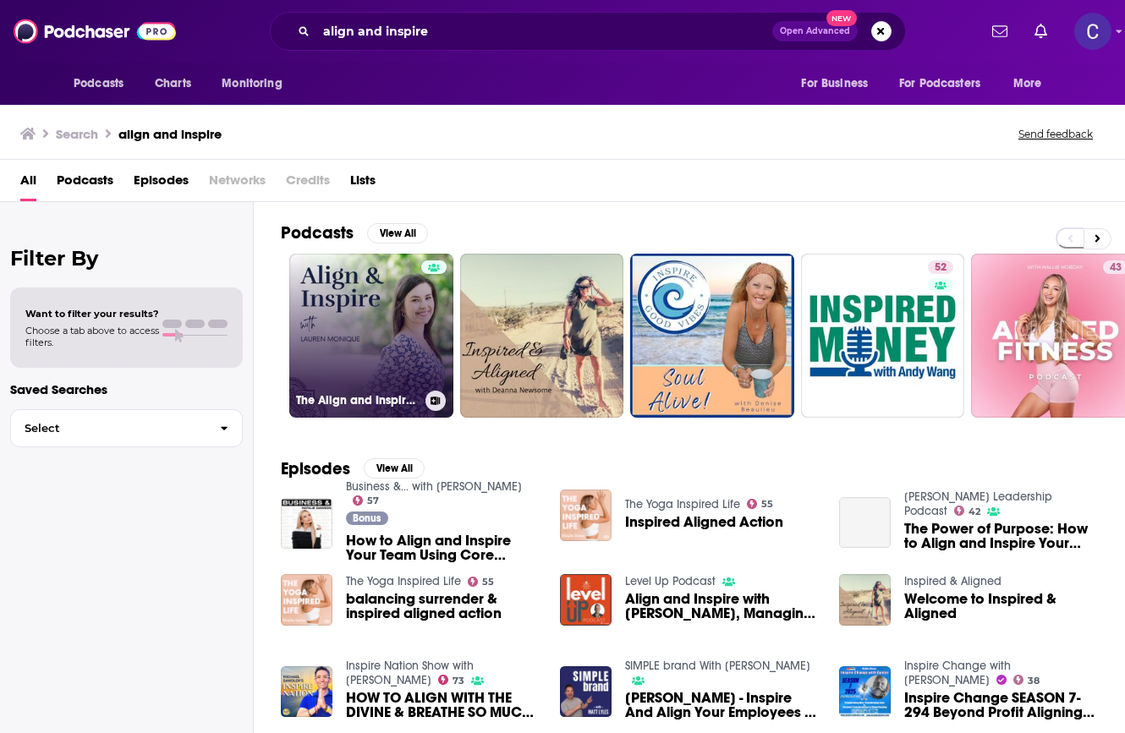
click at [343, 284] on link "The Align and Inspire Podcast" at bounding box center [371, 336] width 164 height 164
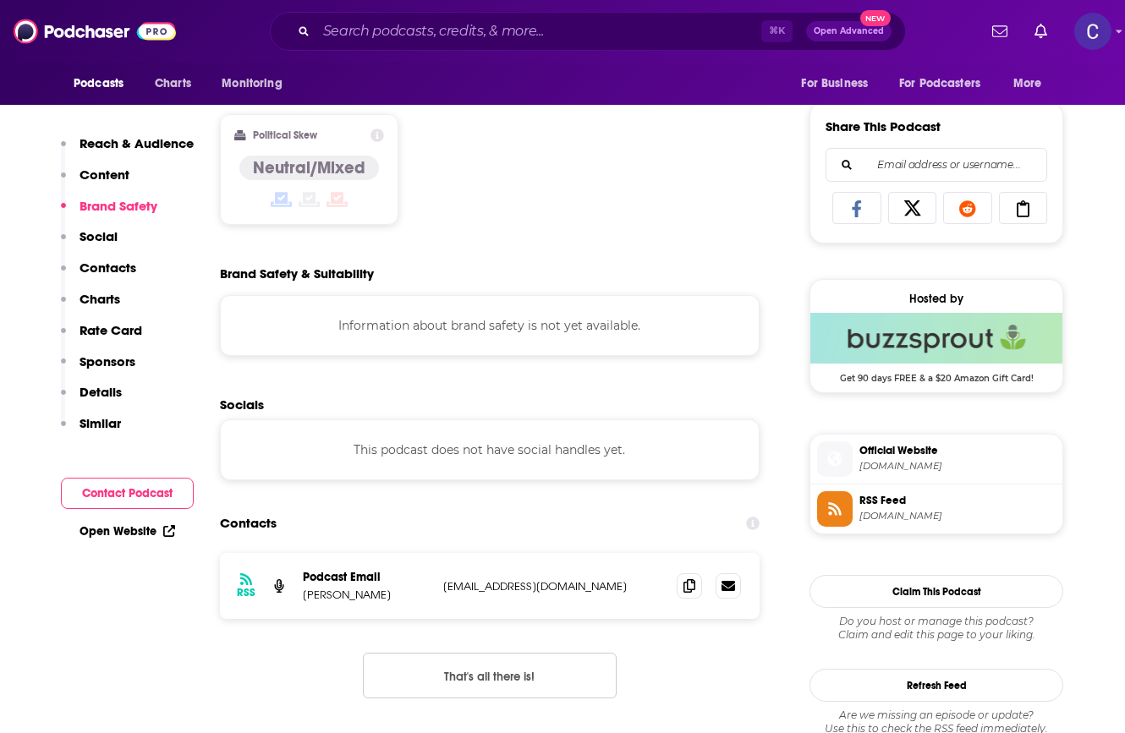
scroll to position [1222, 0]
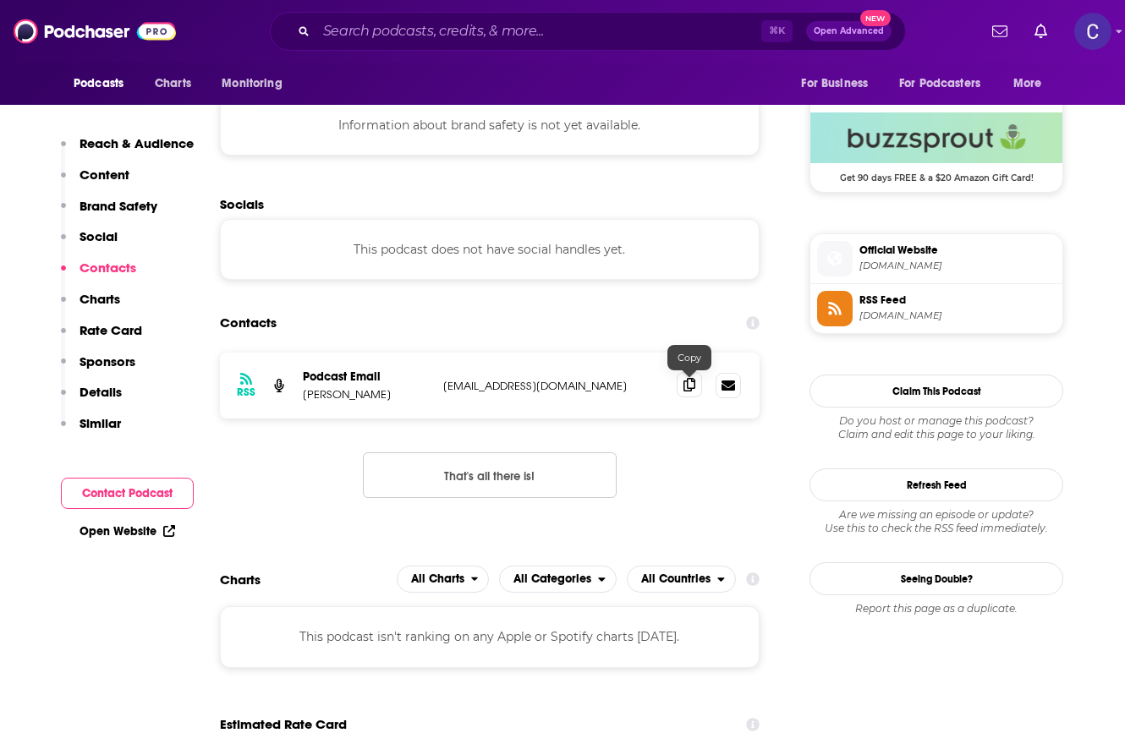
click at [694, 387] on icon at bounding box center [690, 385] width 12 height 14
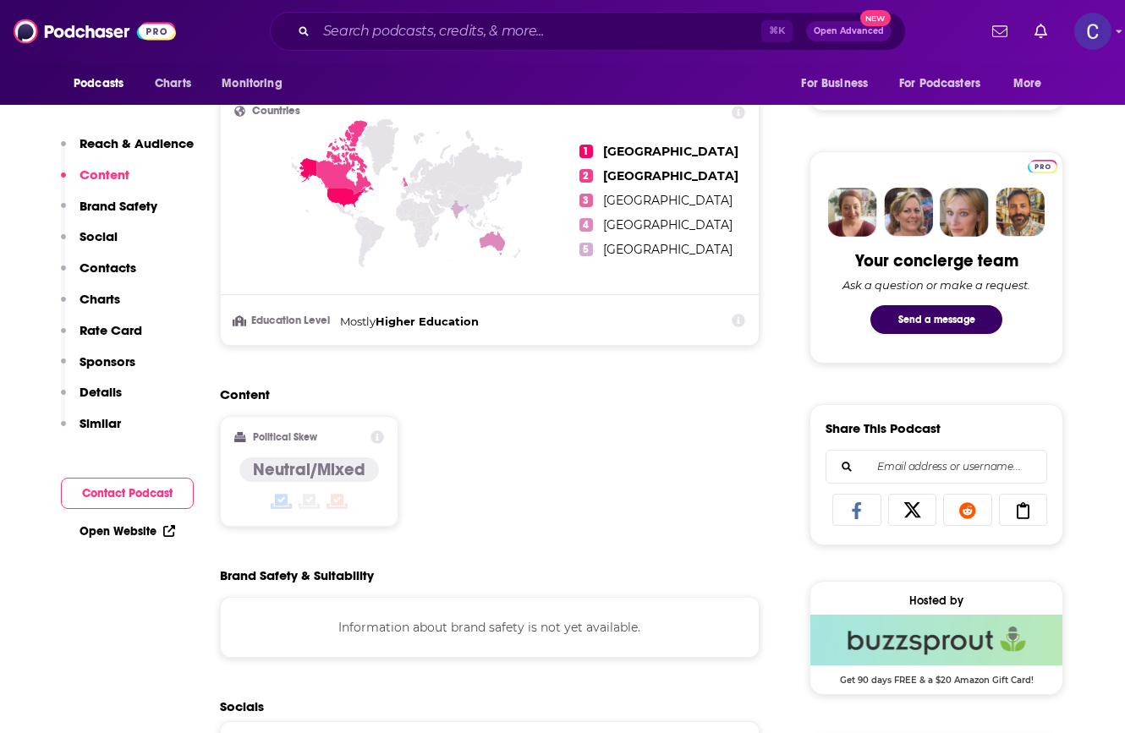
scroll to position [717, 0]
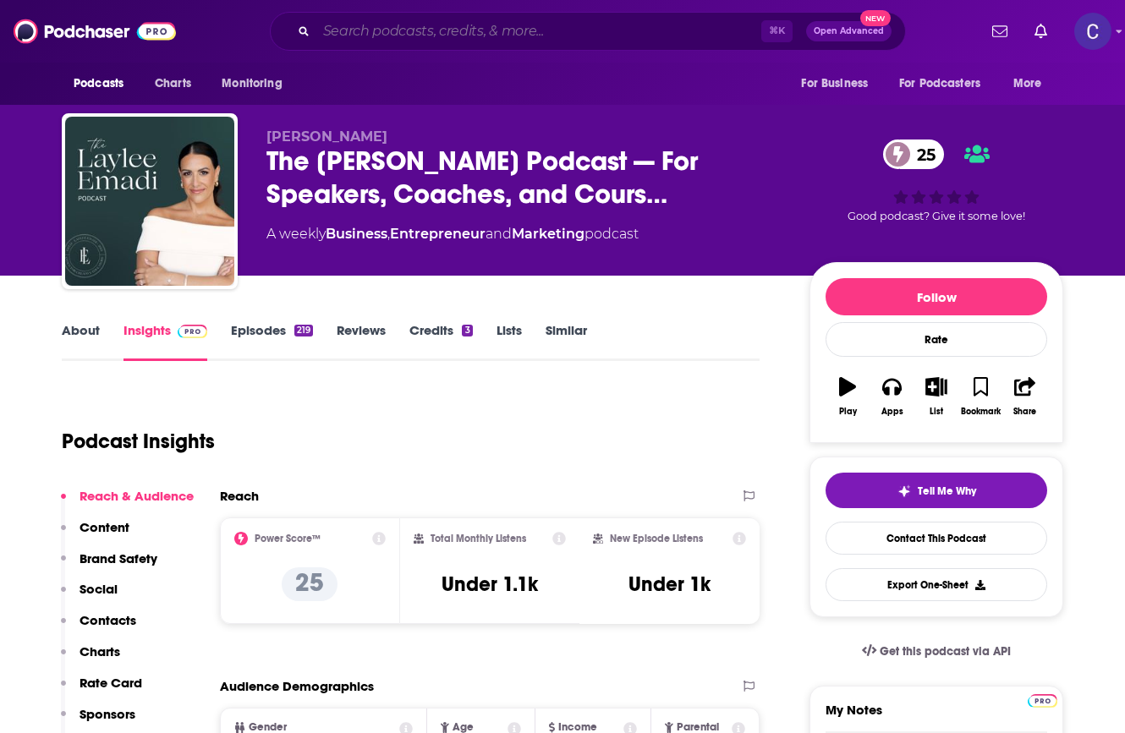
click at [404, 33] on input "Search podcasts, credits, & more..." at bounding box center [538, 31] width 445 height 27
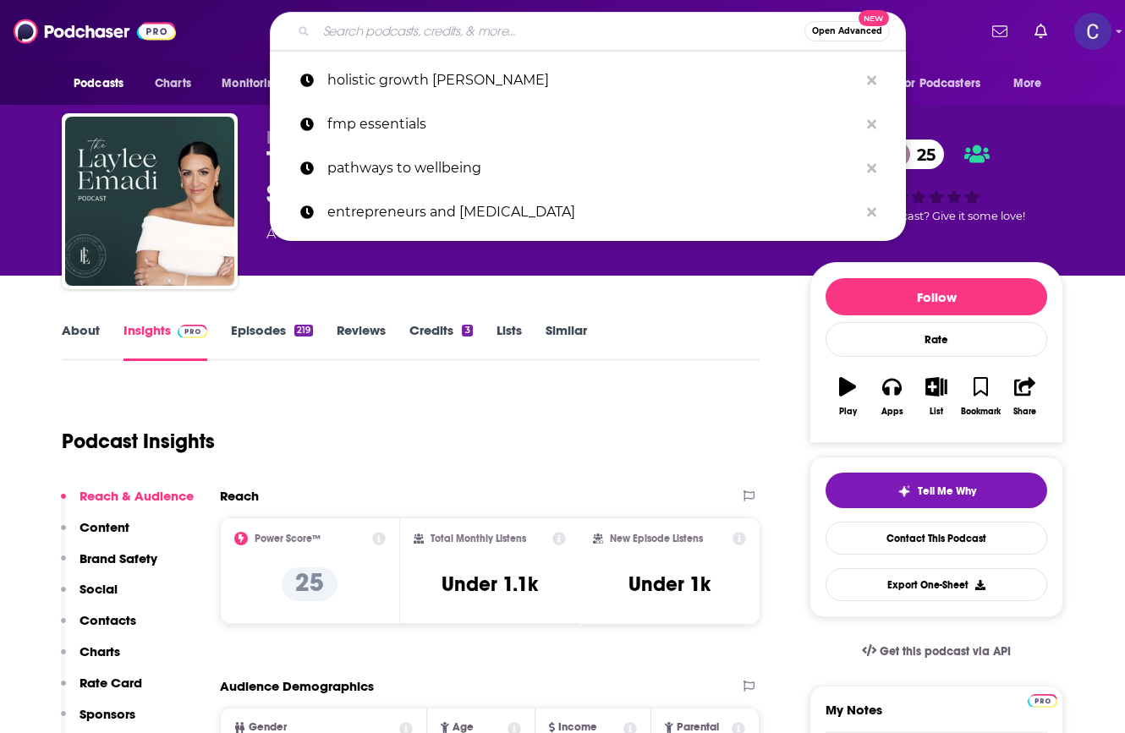
click at [96, 349] on link "About" at bounding box center [81, 341] width 38 height 39
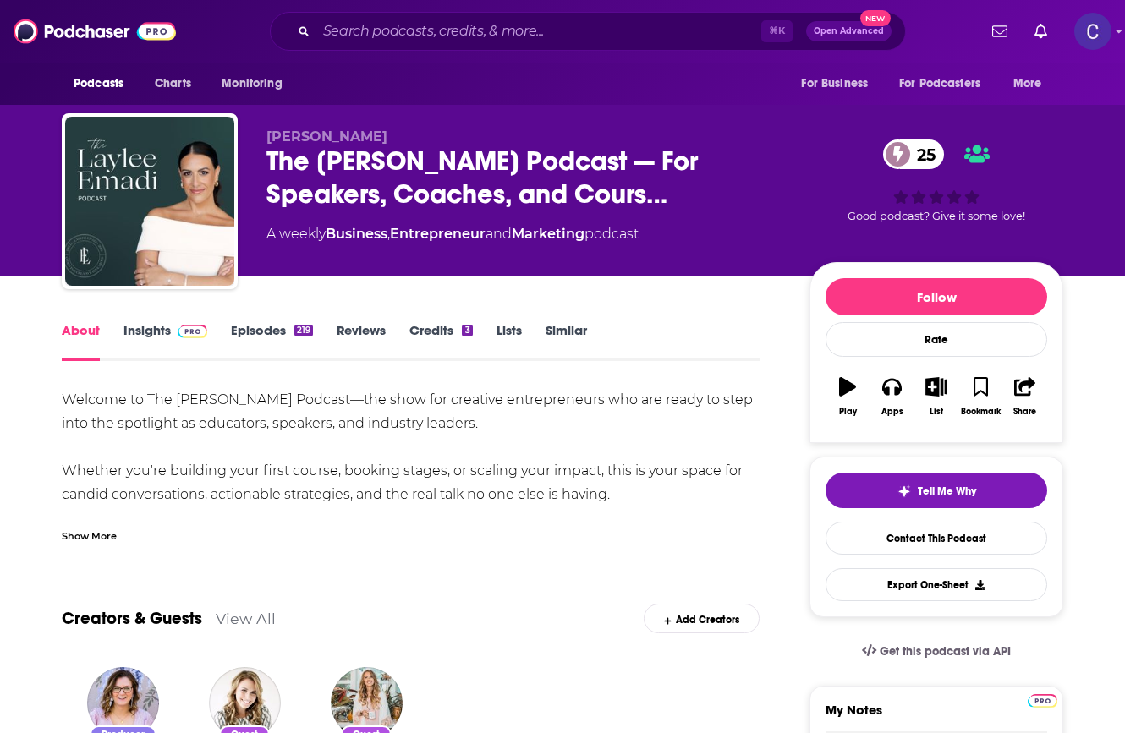
click at [148, 334] on link "Insights" at bounding box center [166, 341] width 84 height 39
